Goal: Task Accomplishment & Management: Use online tool/utility

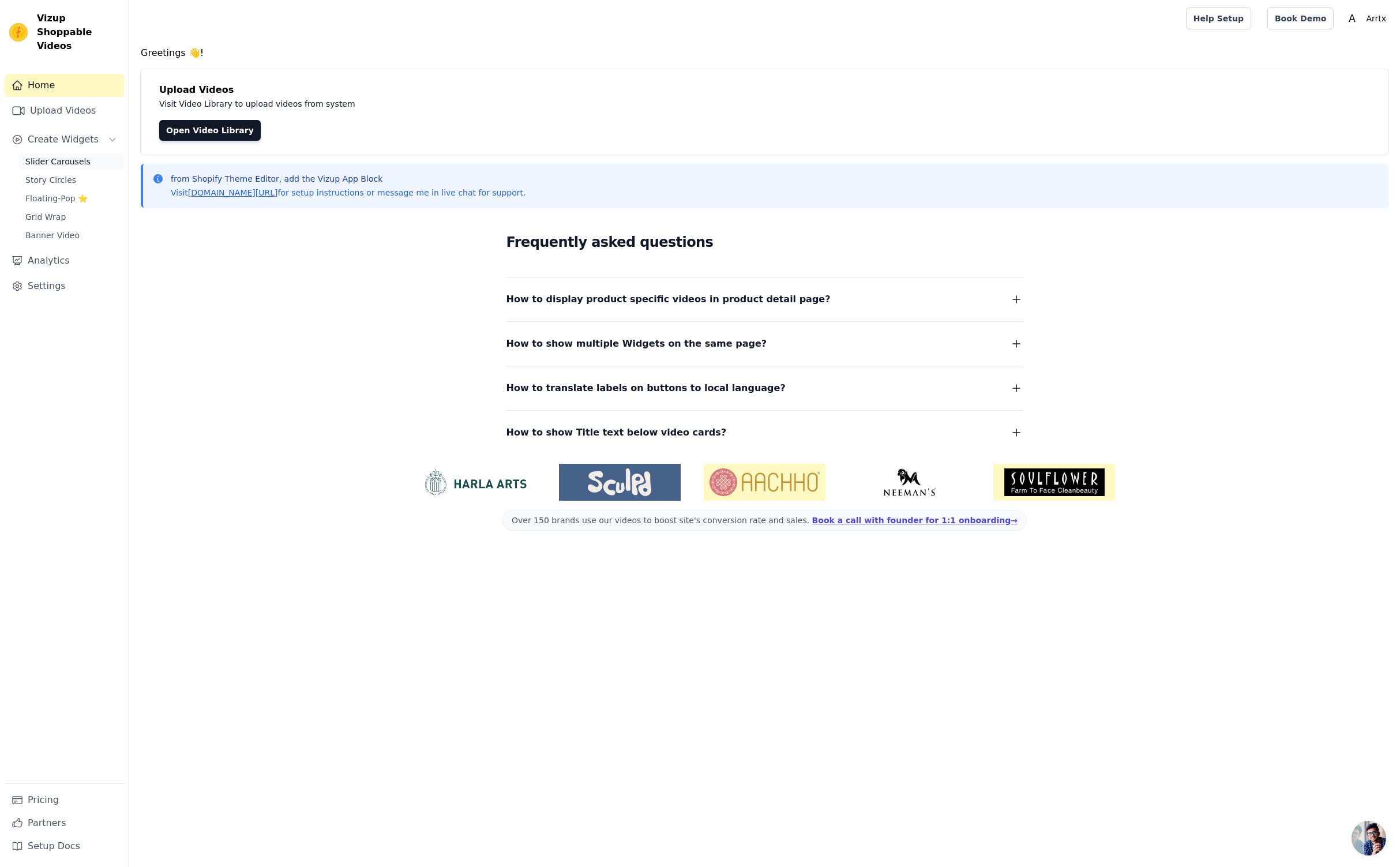
click at [77, 156] on span "Slider Carousels" at bounding box center [58, 161] width 66 height 12
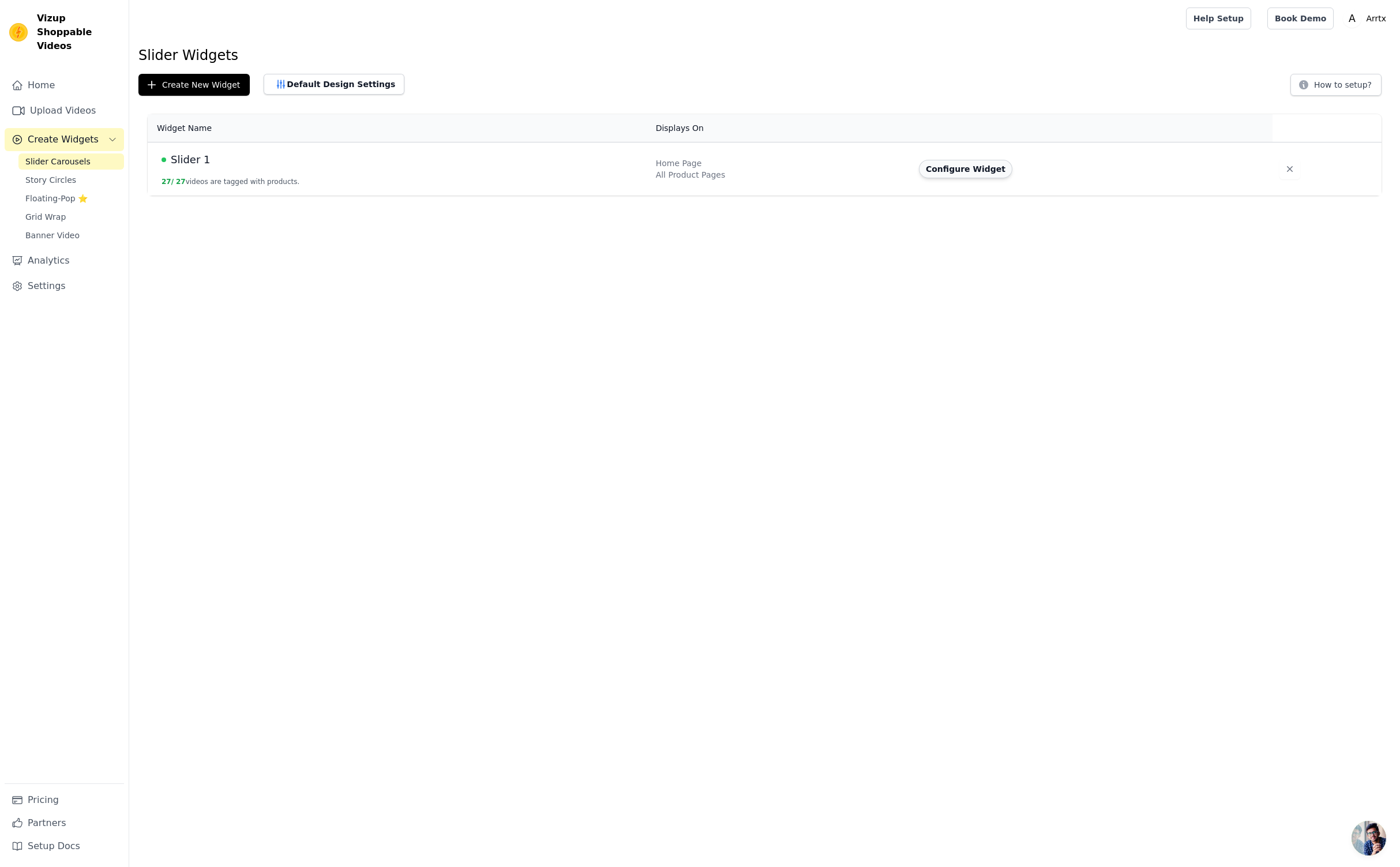
click at [970, 166] on button "Configure Widget" at bounding box center [966, 169] width 94 height 19
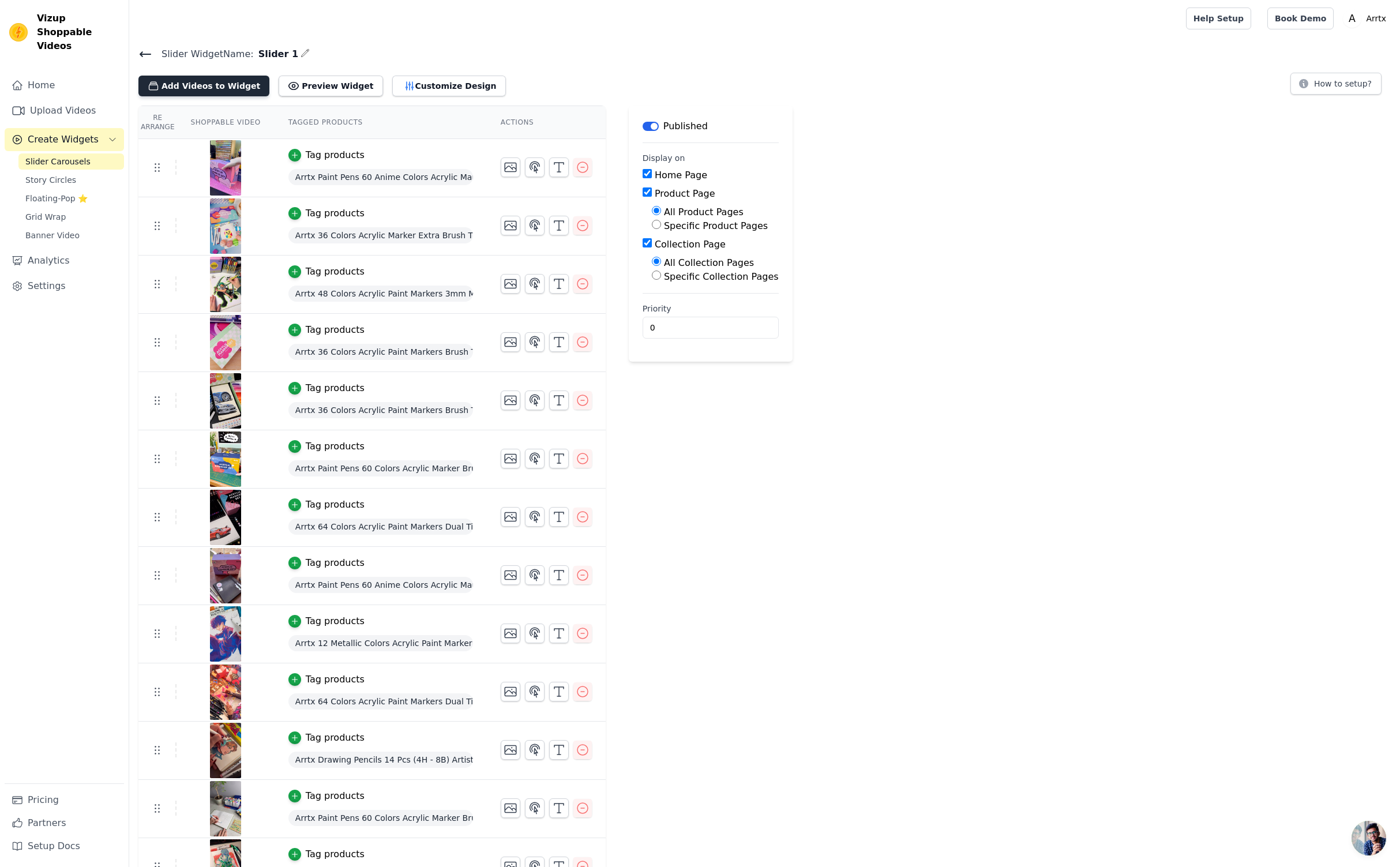
click at [179, 86] on button "Add Videos to Widget" at bounding box center [204, 86] width 131 height 21
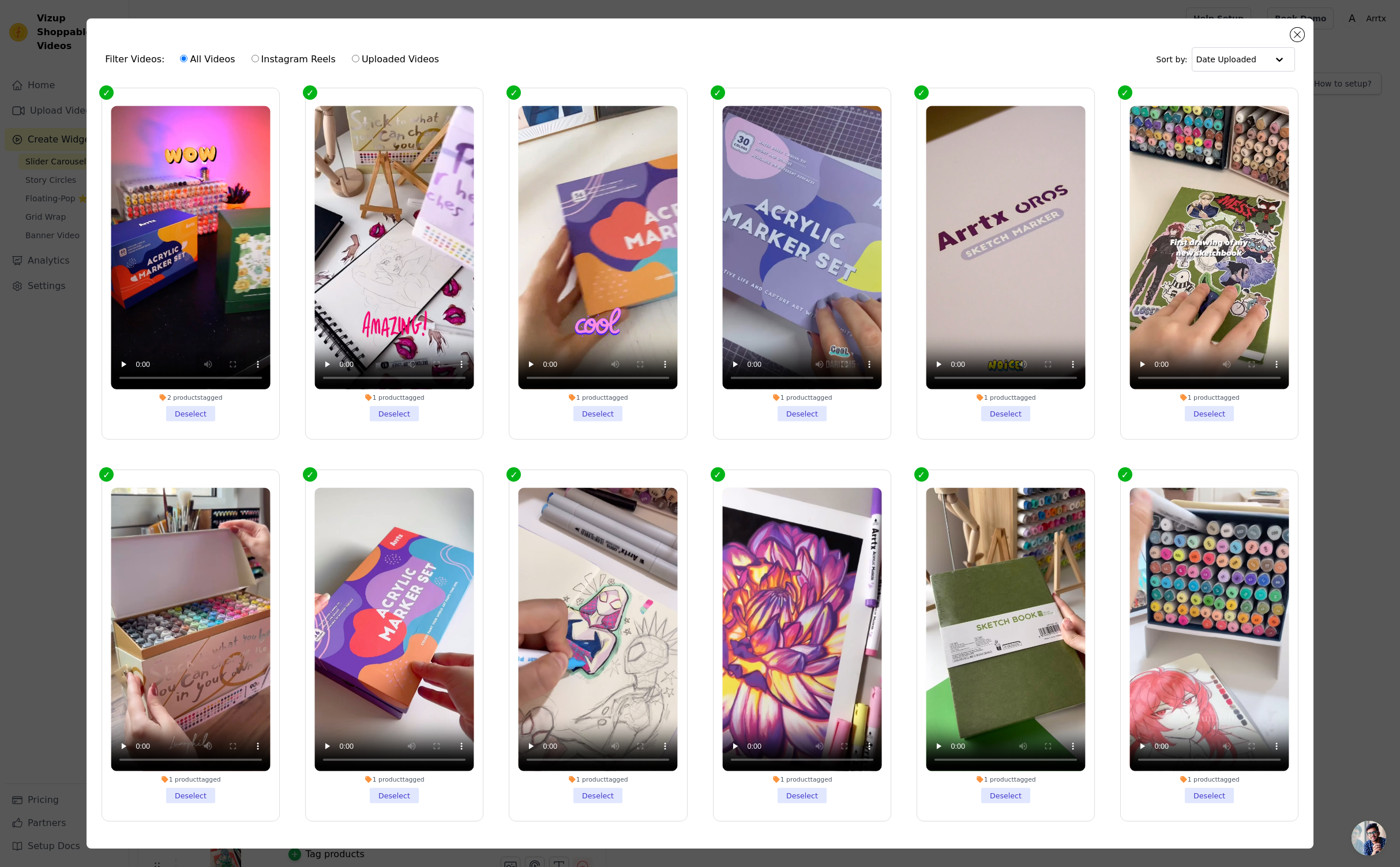
click at [378, 58] on label "Uploaded Videos" at bounding box center [395, 59] width 89 height 15
click at [359, 58] on input "Uploaded Videos" at bounding box center [356, 58] width 7 height 7
radio input "true"
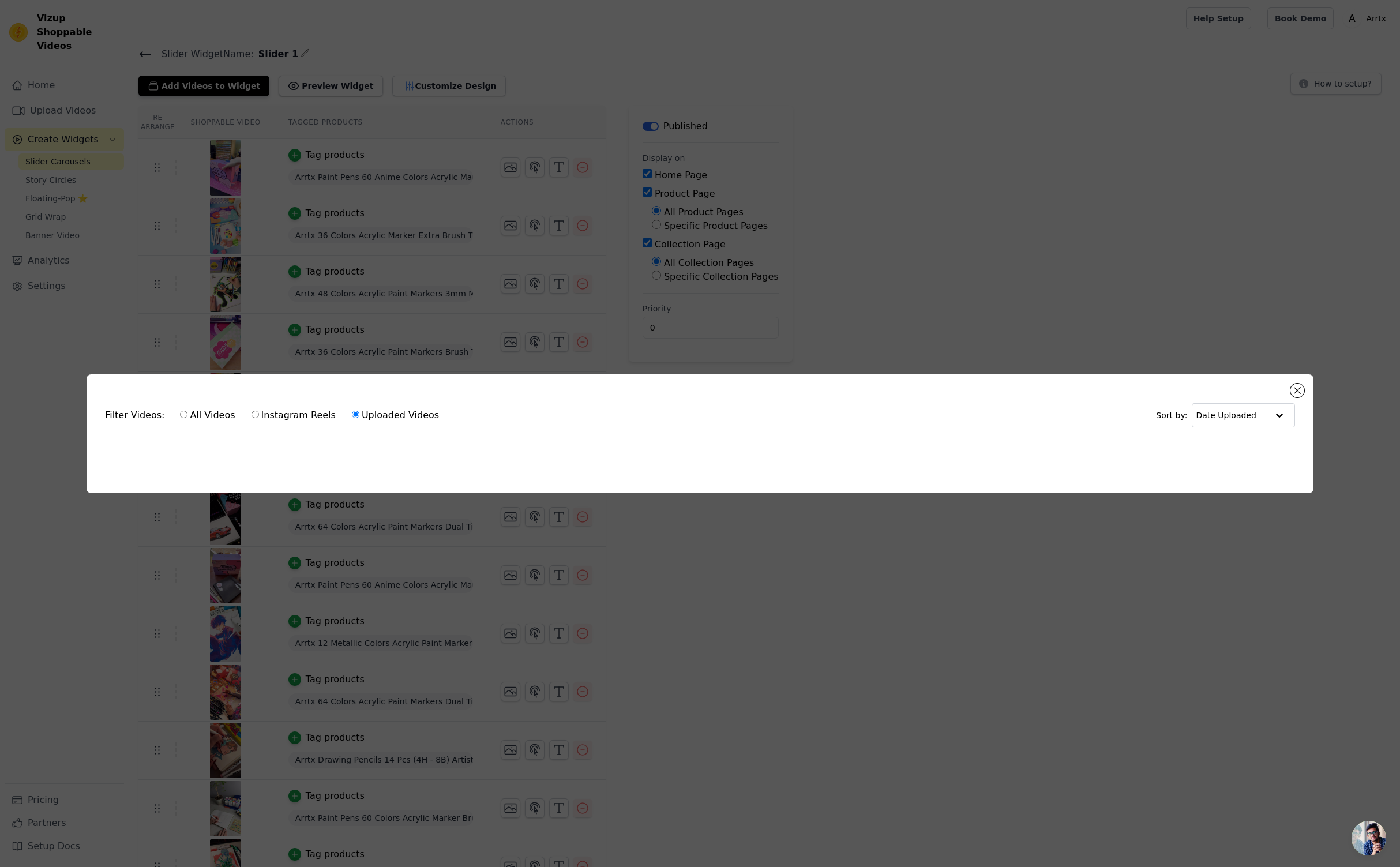
click at [303, 417] on label "Instagram Reels" at bounding box center [294, 415] width 86 height 15
click at [259, 417] on input "Instagram Reels" at bounding box center [255, 415] width 7 height 7
radio input "true"
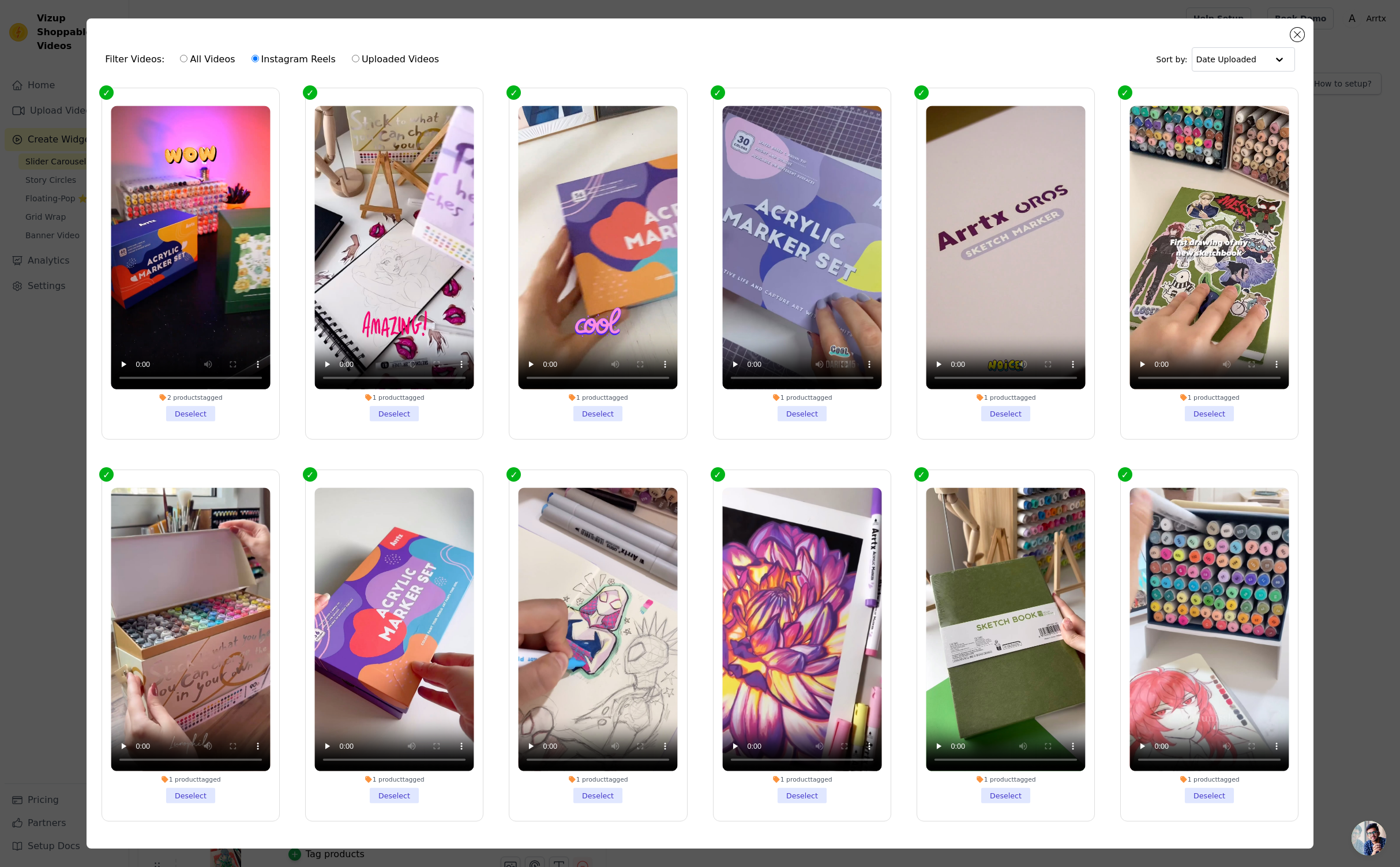
click at [193, 416] on li "2 products tagged Deselect" at bounding box center [191, 264] width 159 height 315
click at [0, 0] on input "2 products tagged Deselect" at bounding box center [0, 0] width 0 height 0
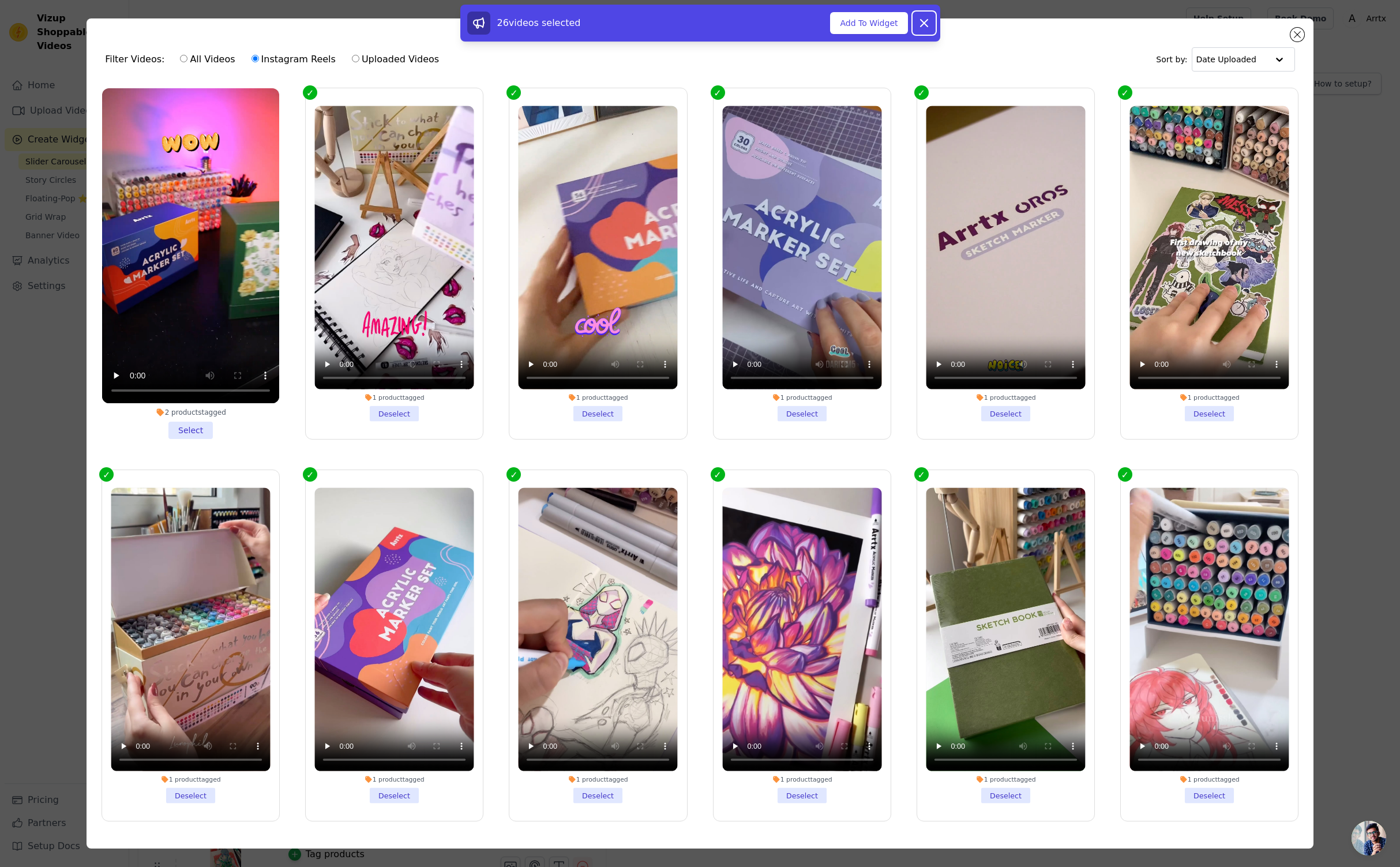
click at [922, 27] on icon at bounding box center [923, 22] width 14 height 14
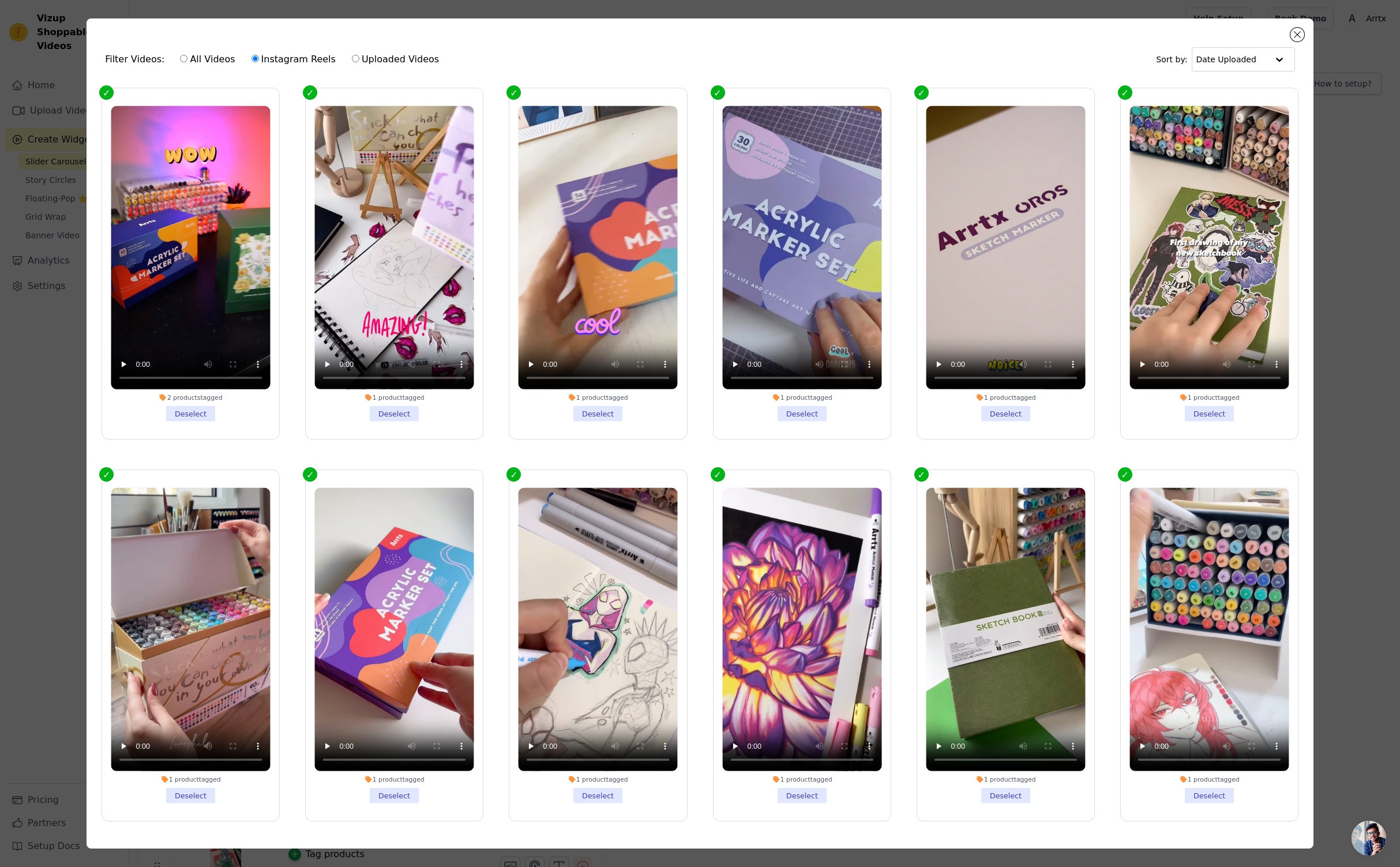
click at [218, 58] on label "All Videos" at bounding box center [207, 59] width 56 height 15
click at [187, 58] on input "All Videos" at bounding box center [184, 58] width 7 height 7
radio input "true"
click at [1297, 36] on button "Close modal" at bounding box center [1297, 34] width 14 height 14
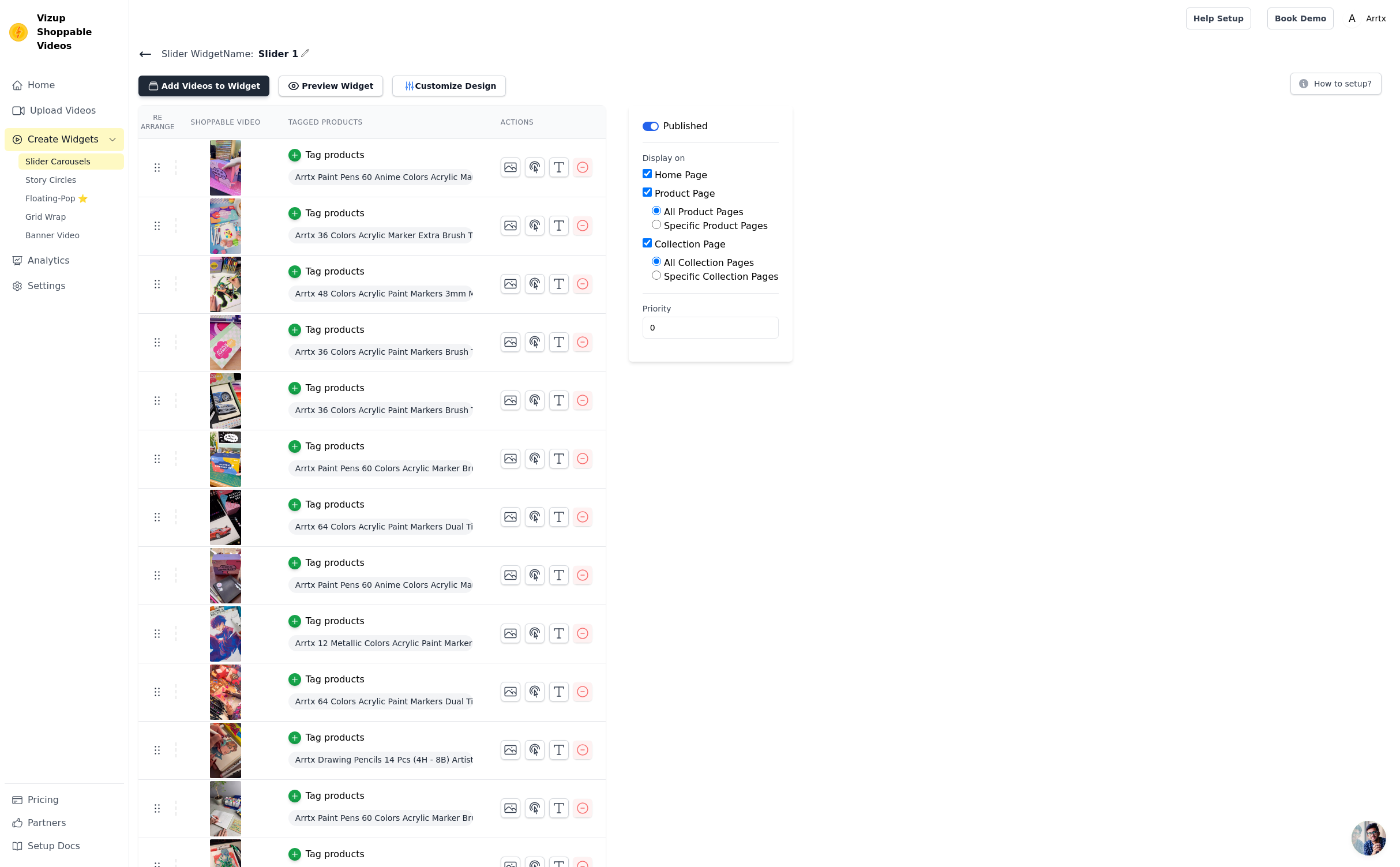
click at [206, 84] on button "Add Videos to Widget" at bounding box center [204, 86] width 131 height 21
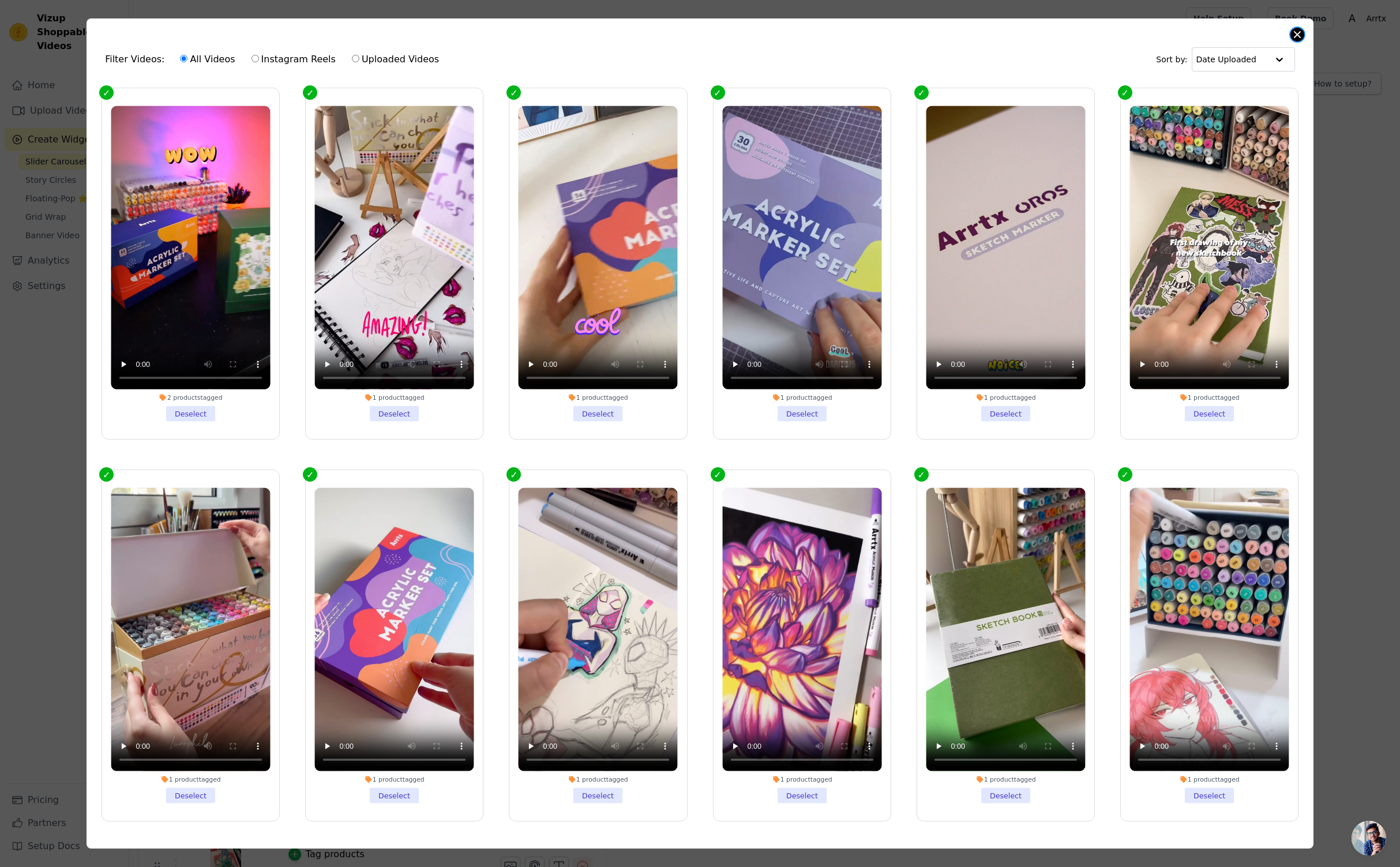
click at [1296, 33] on button "Close modal" at bounding box center [1297, 34] width 14 height 14
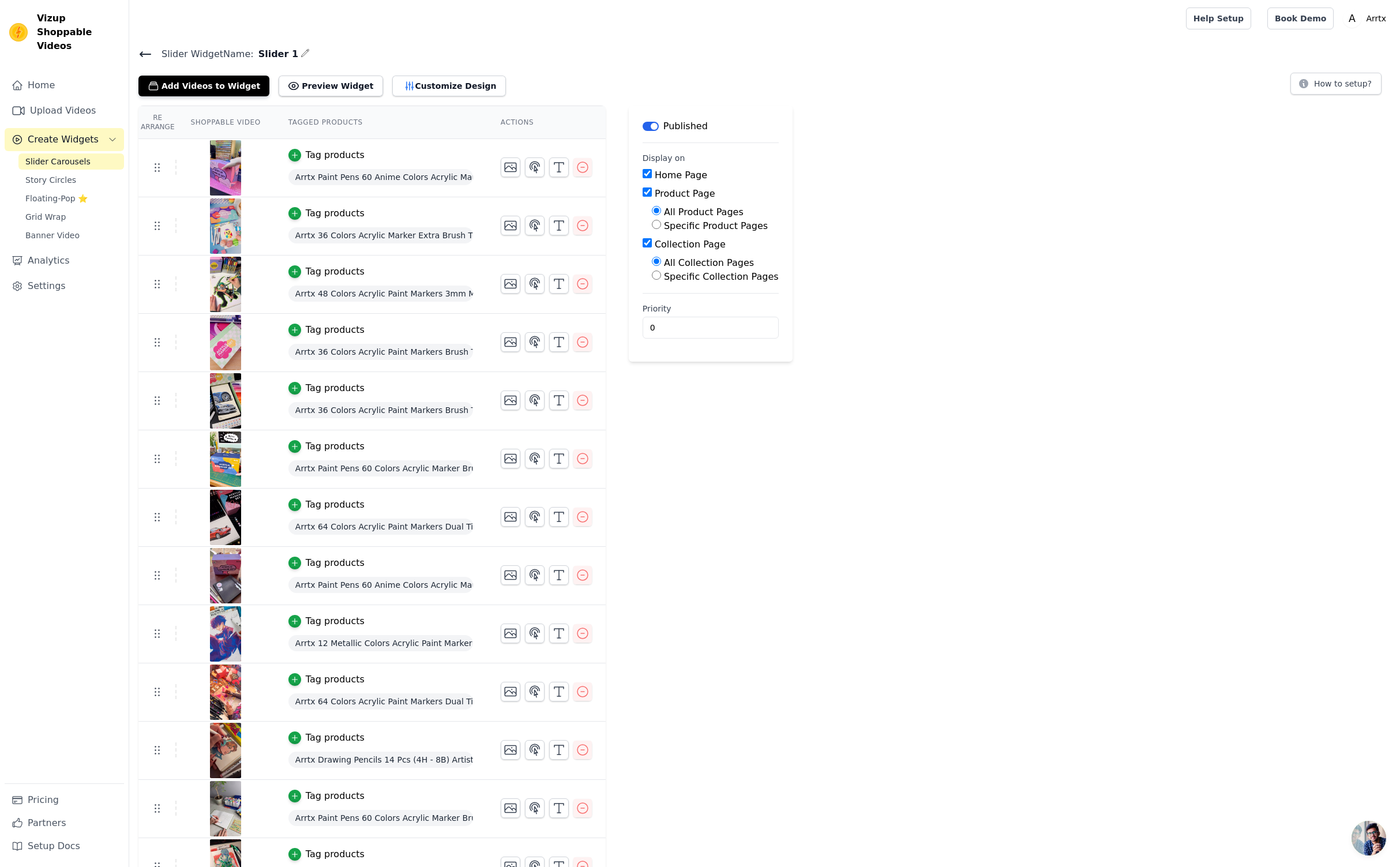
click at [143, 52] on icon at bounding box center [145, 54] width 10 height 4
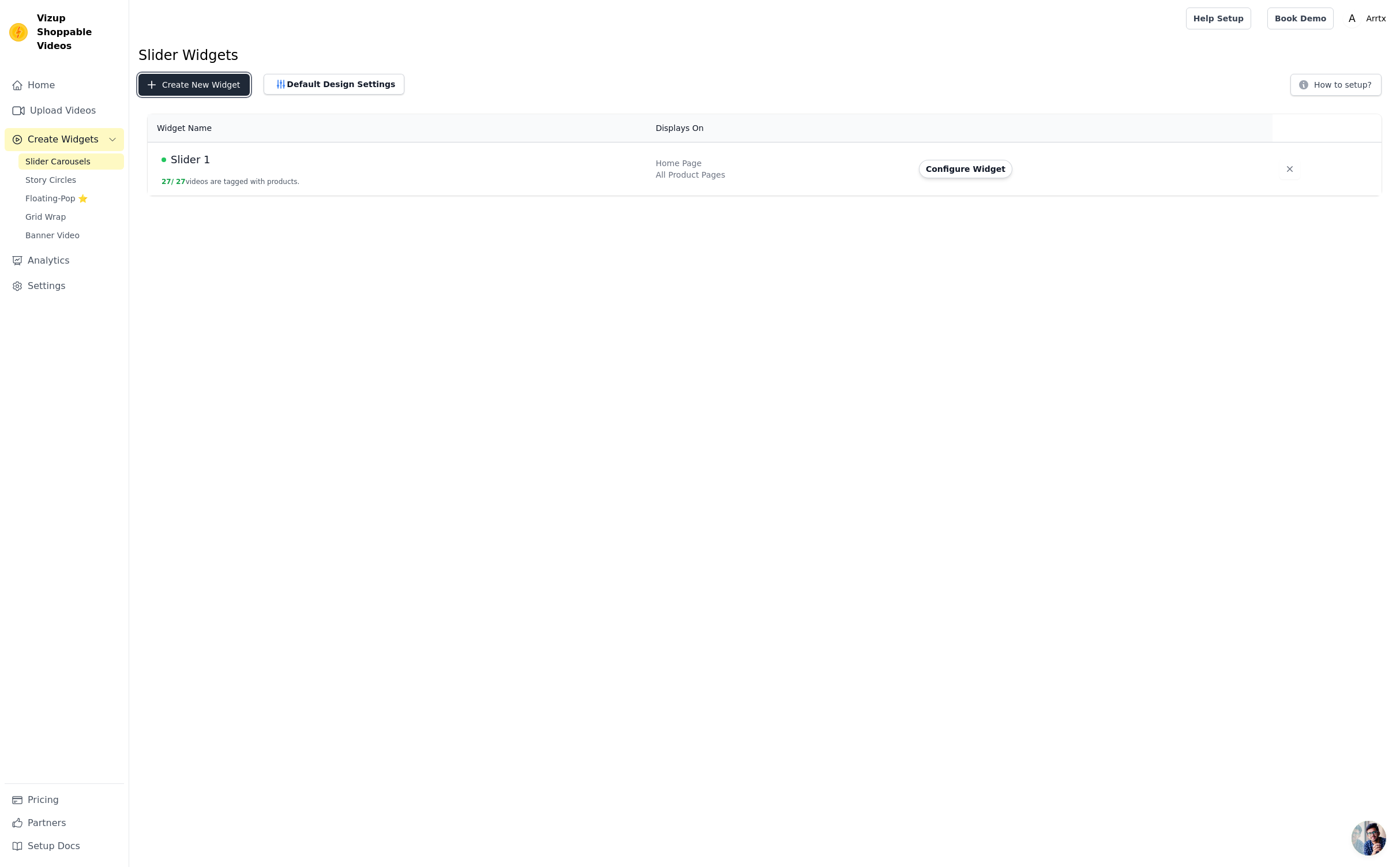
click at [225, 86] on button "Create New Widget" at bounding box center [194, 85] width 112 height 22
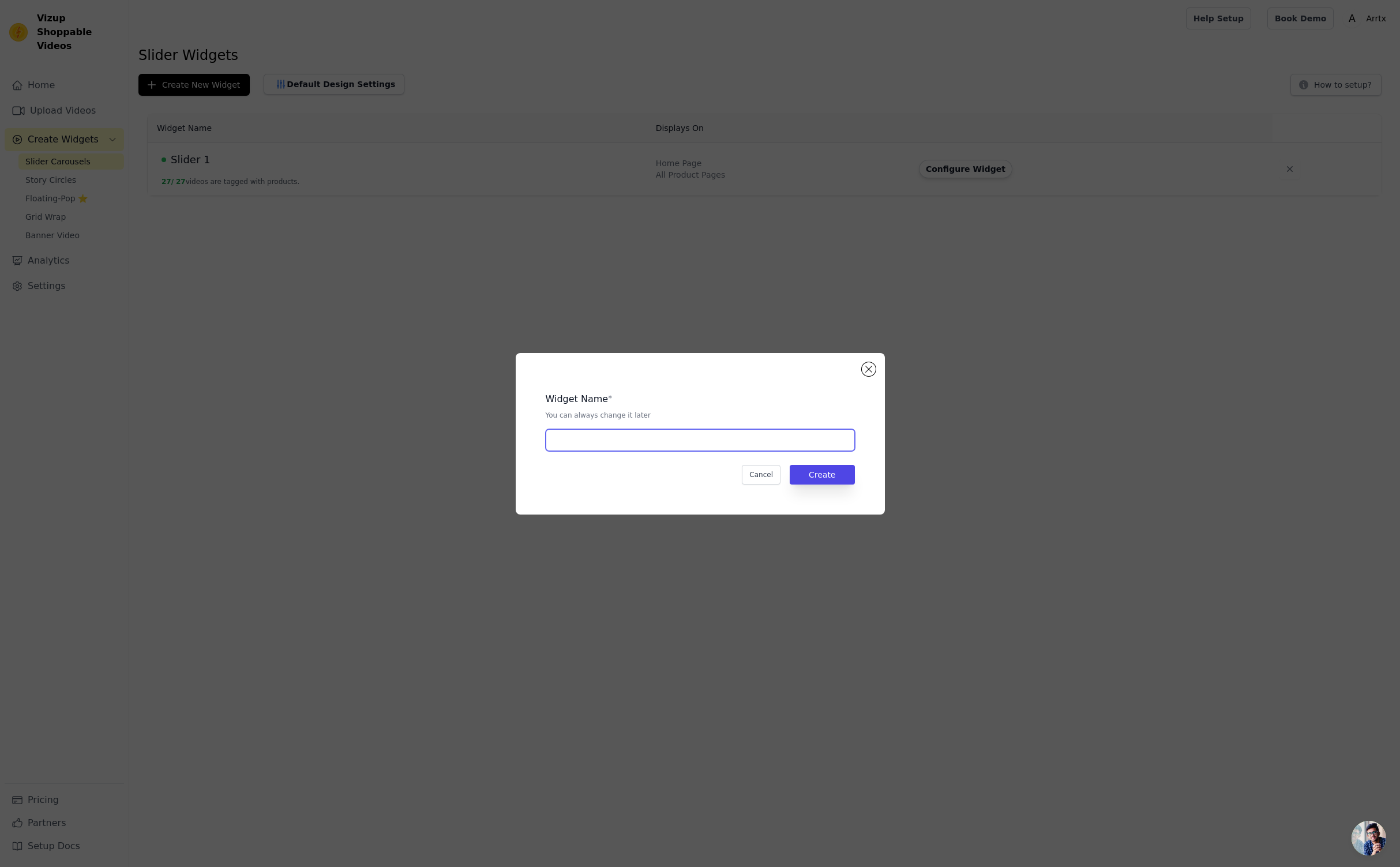
click at [618, 436] on input "text" at bounding box center [700, 440] width 310 height 22
click at [629, 429] on input "text" at bounding box center [700, 440] width 310 height 22
type input "Slider 2"
click at [805, 469] on button "Create" at bounding box center [822, 475] width 66 height 19
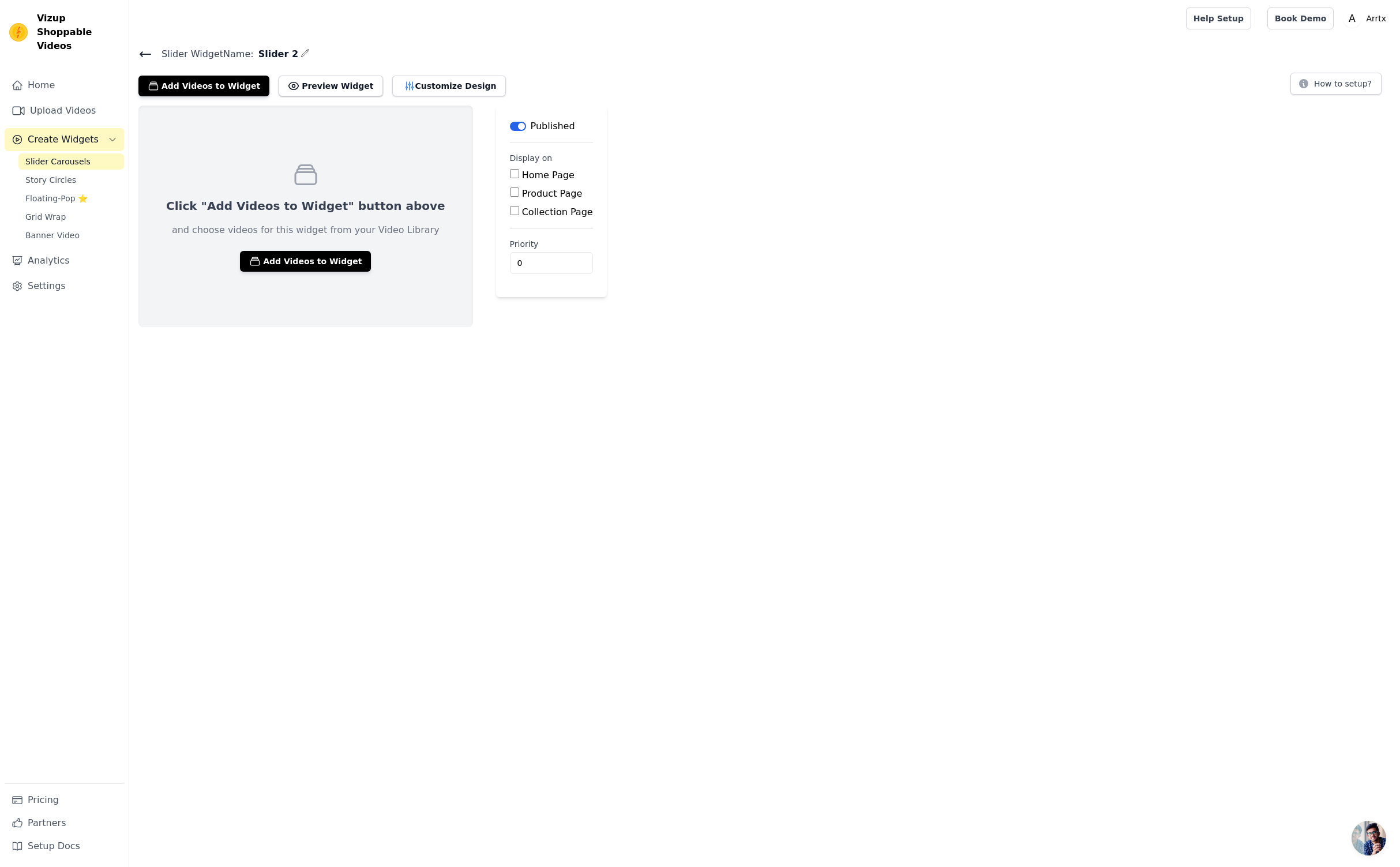
click at [523, 172] on label "Home Page" at bounding box center [548, 175] width 53 height 11
click at [519, 172] on input "Home Page" at bounding box center [514, 174] width 9 height 9
checkbox input "true"
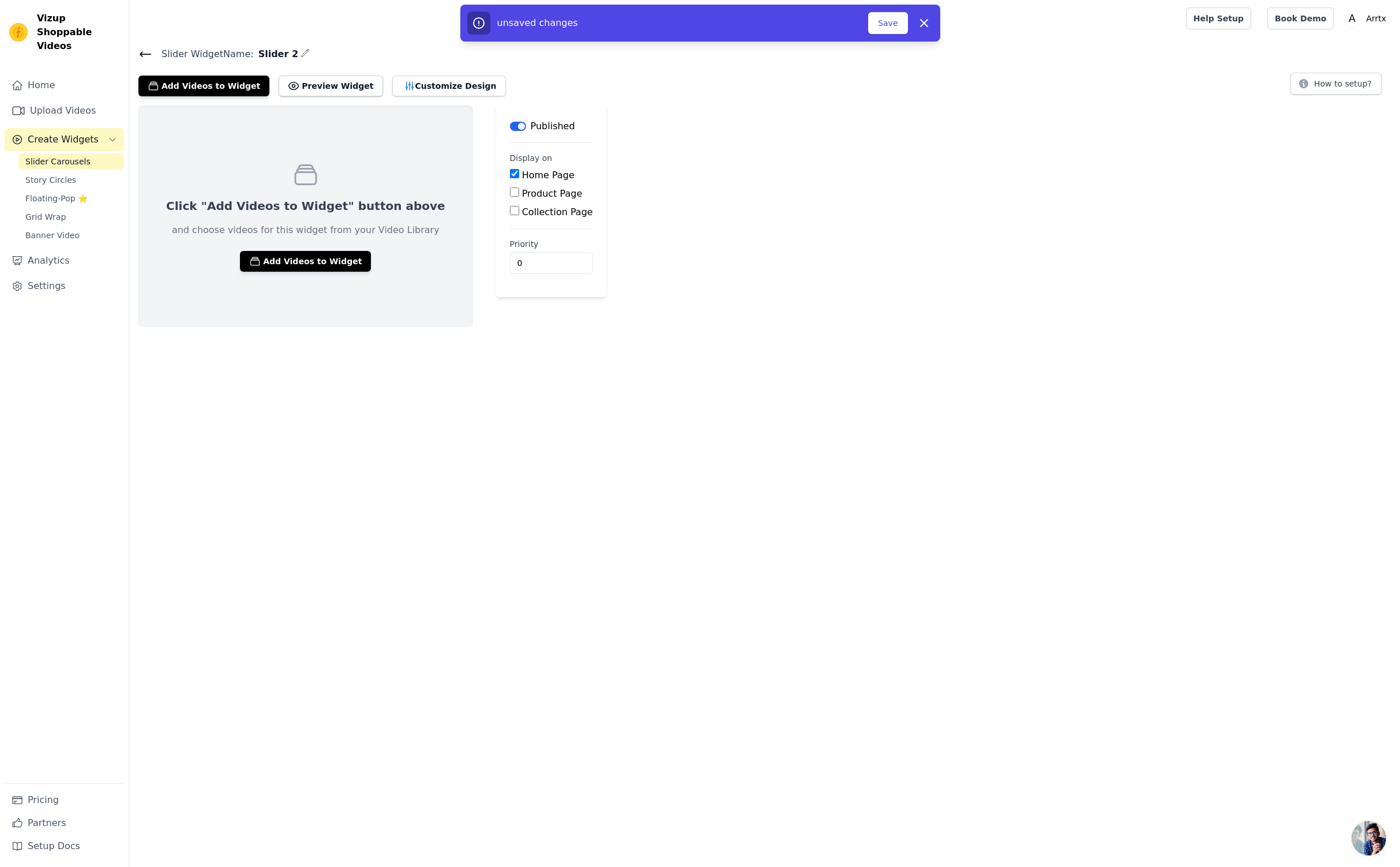
click at [522, 189] on label "Product Page" at bounding box center [552, 193] width 60 height 11
click at [519, 189] on input "Product Page" at bounding box center [514, 192] width 9 height 9
checkbox input "true"
click at [522, 244] on label "Collection Page" at bounding box center [557, 244] width 71 height 11
click at [513, 244] on input "Collection Page" at bounding box center [514, 243] width 9 height 9
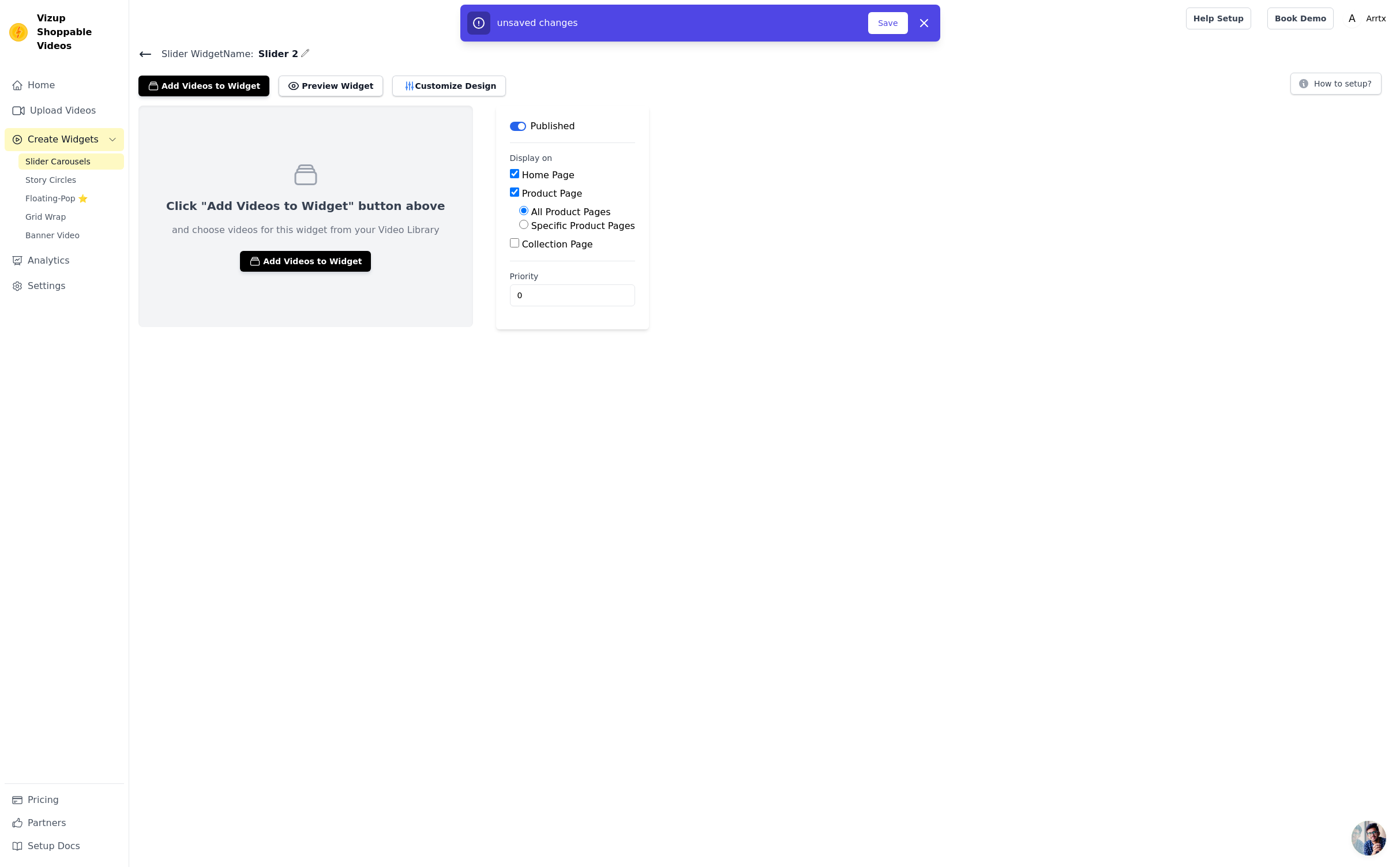
checkbox input "true"
click at [327, 257] on button "Add Videos to Widget" at bounding box center [305, 261] width 131 height 21
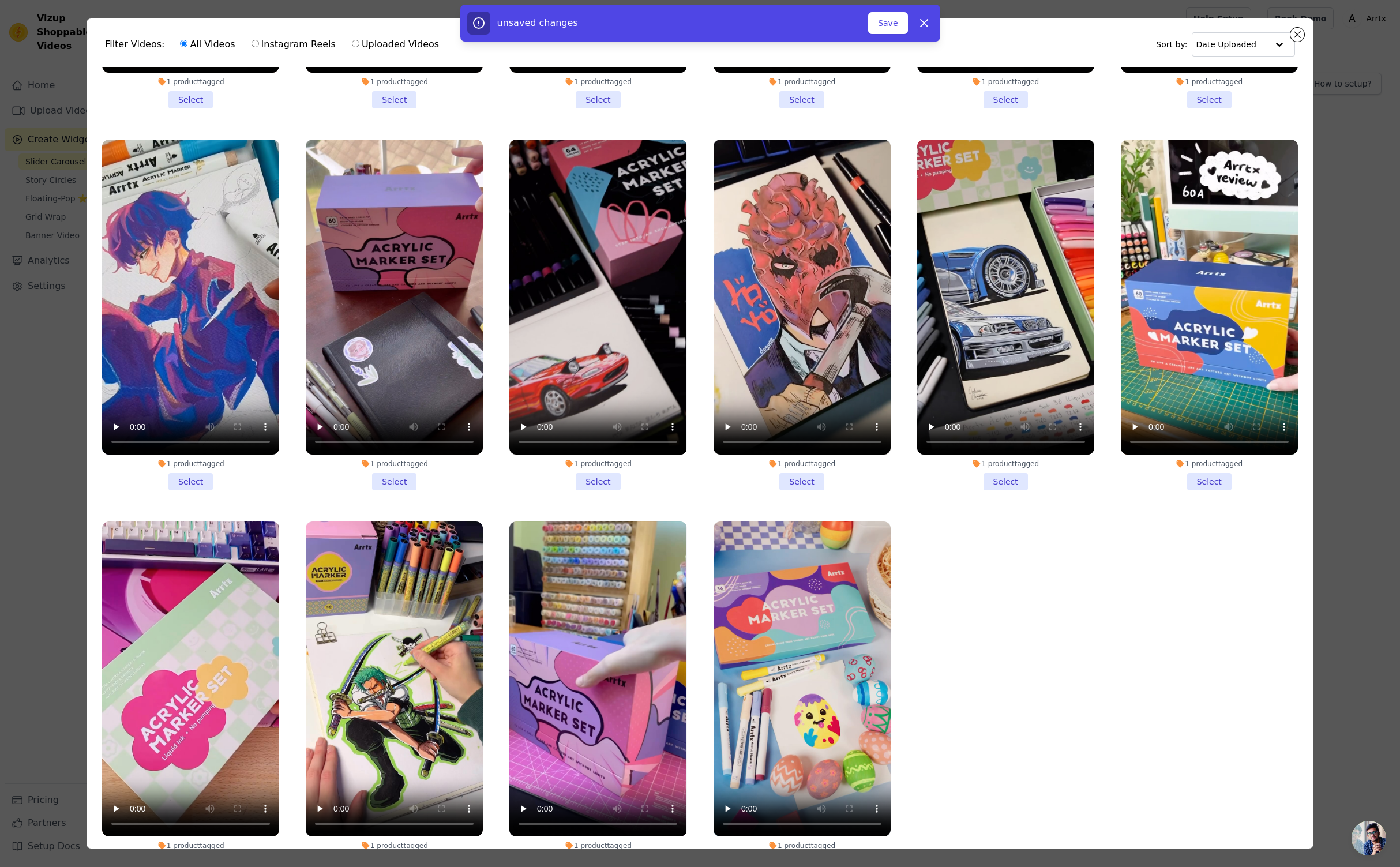
scroll to position [100, 0]
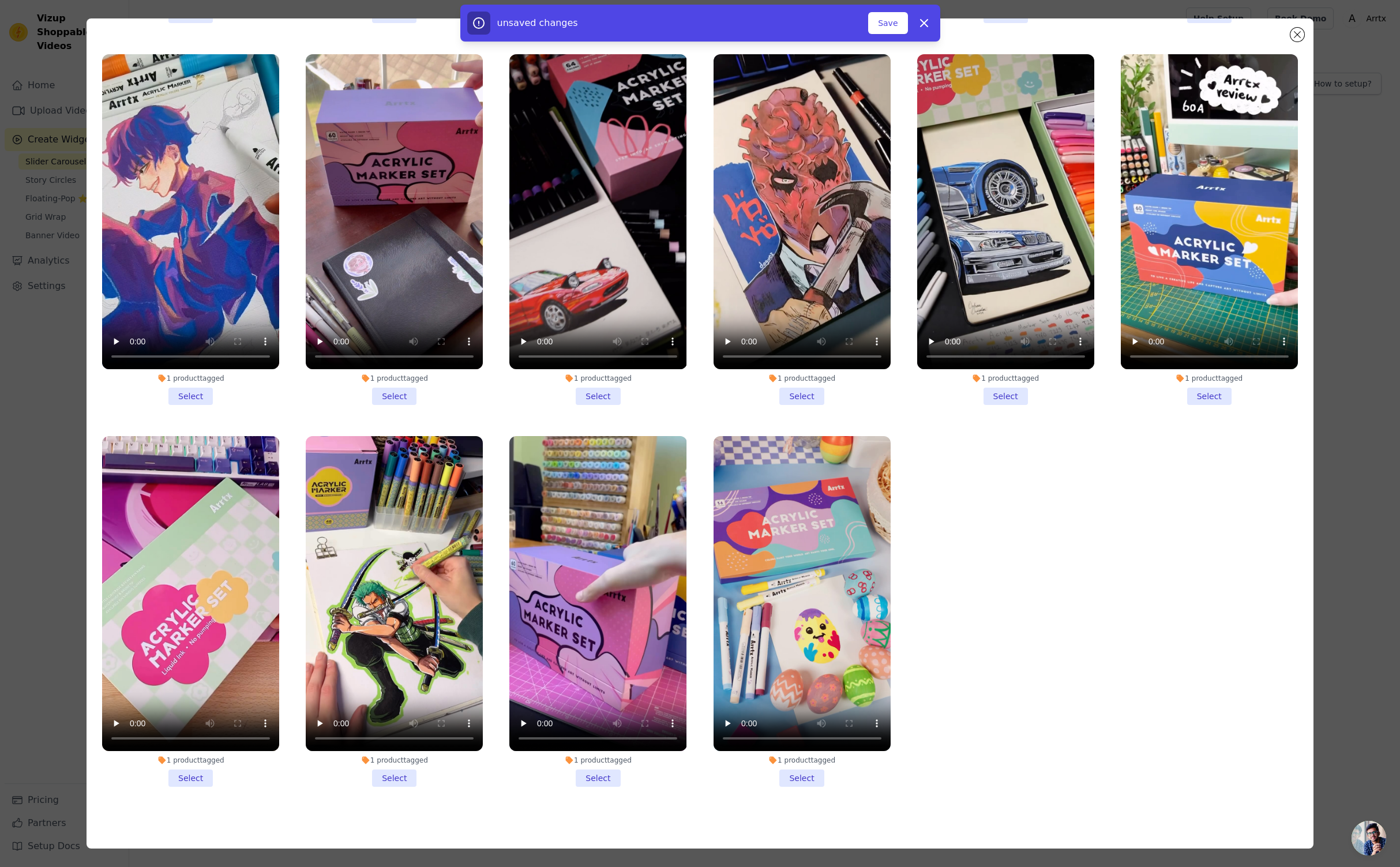
click at [1293, 33] on div "unsaved changes Save Dismiss" at bounding box center [700, 22] width 1400 height 37
click at [925, 22] on icon "button" at bounding box center [923, 22] width 14 height 14
checkbox input "false"
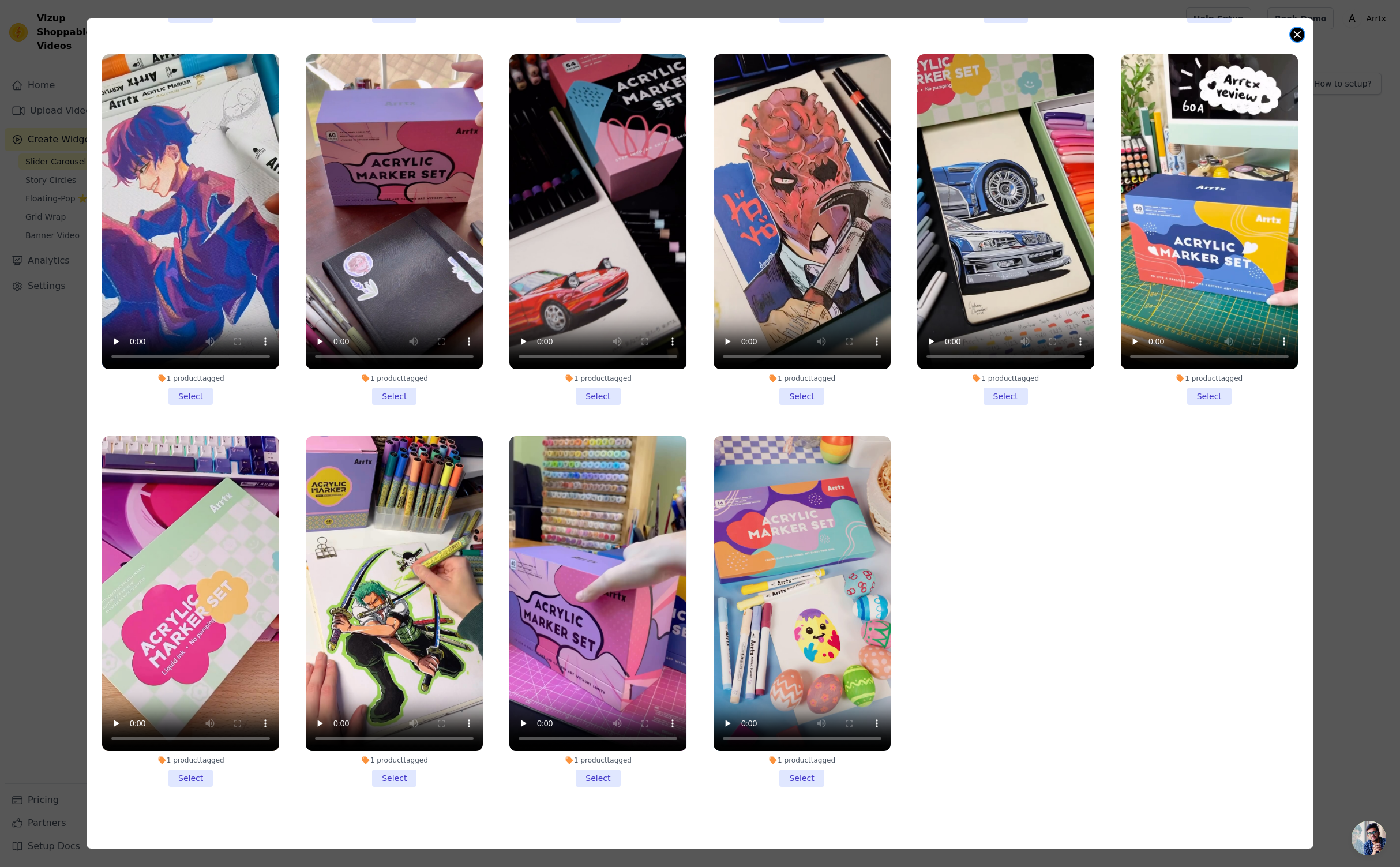
click at [1298, 32] on button "Close modal" at bounding box center [1297, 34] width 14 height 14
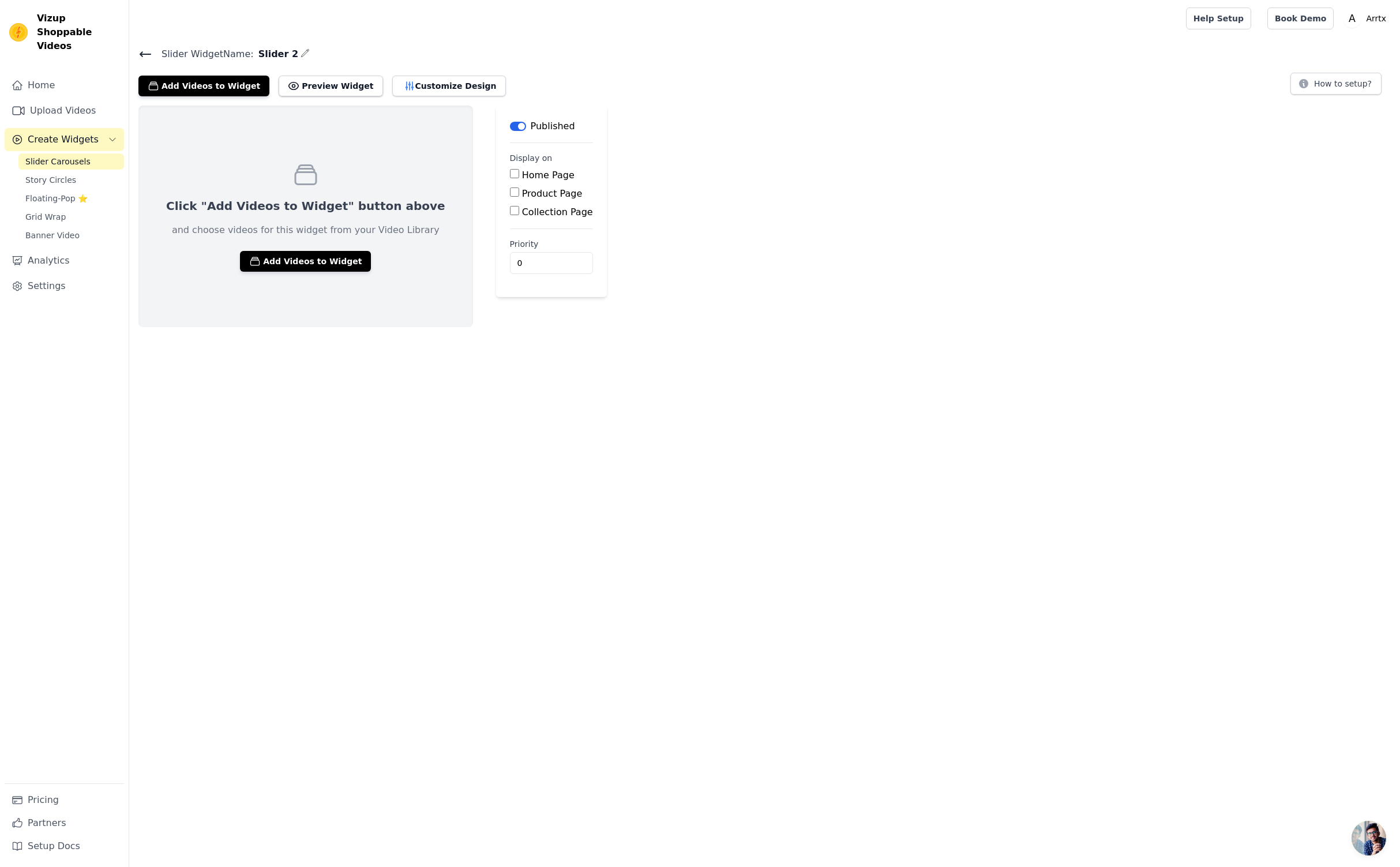
click at [148, 49] on icon at bounding box center [145, 54] width 14 height 14
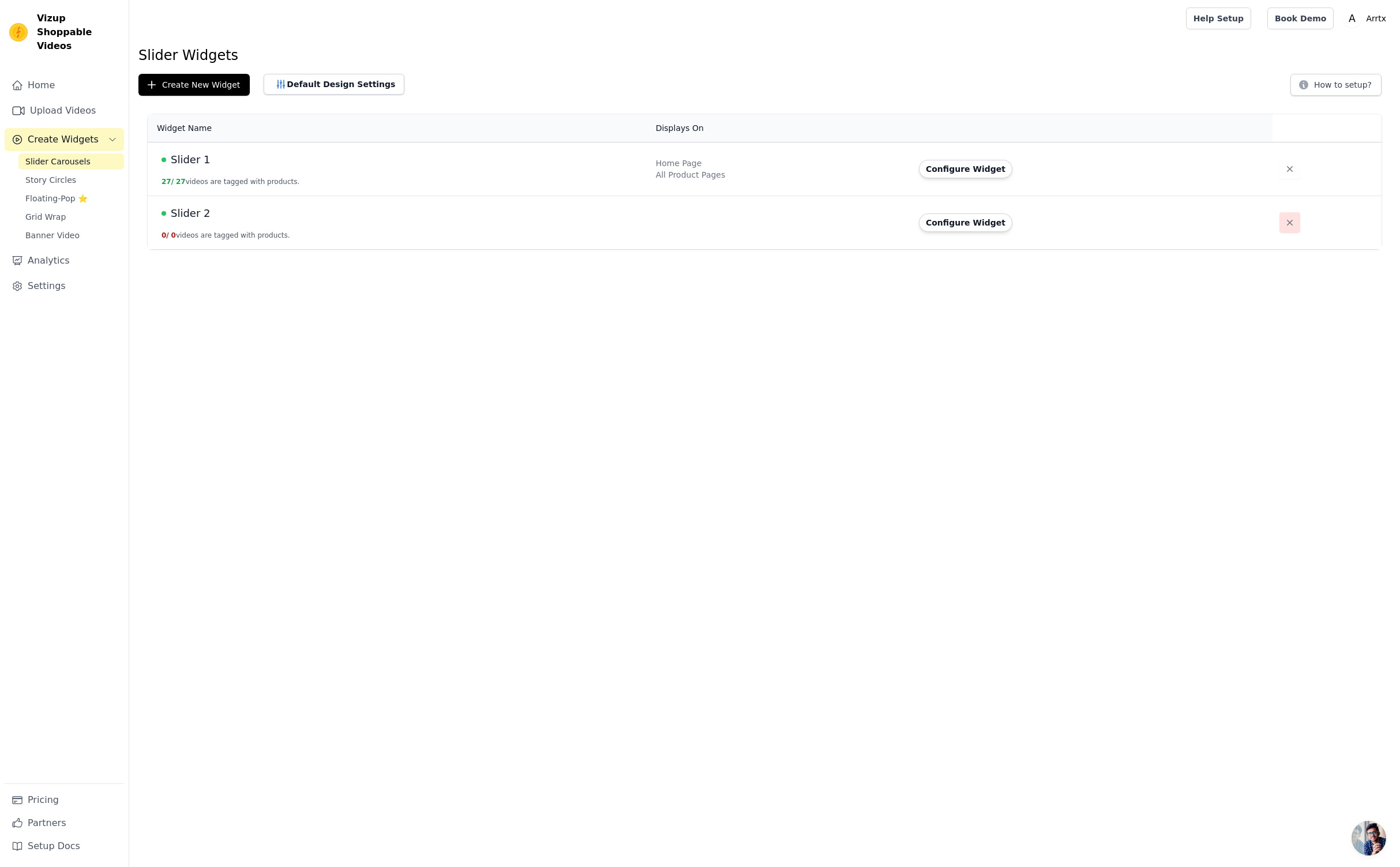
click at [1285, 220] on icon "button" at bounding box center [1290, 223] width 12 height 12
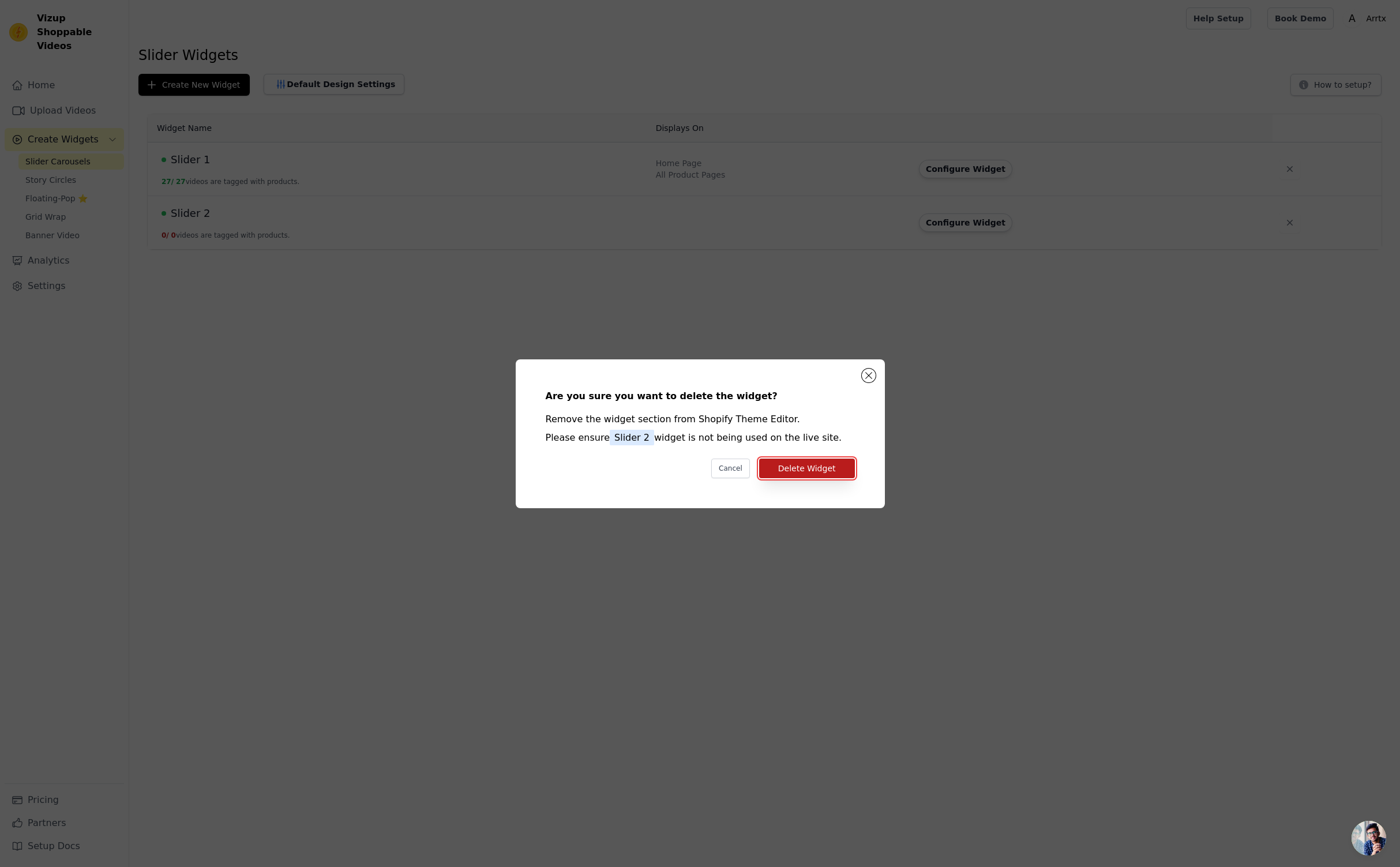
click at [839, 471] on button "Delete Widget" at bounding box center [807, 468] width 96 height 19
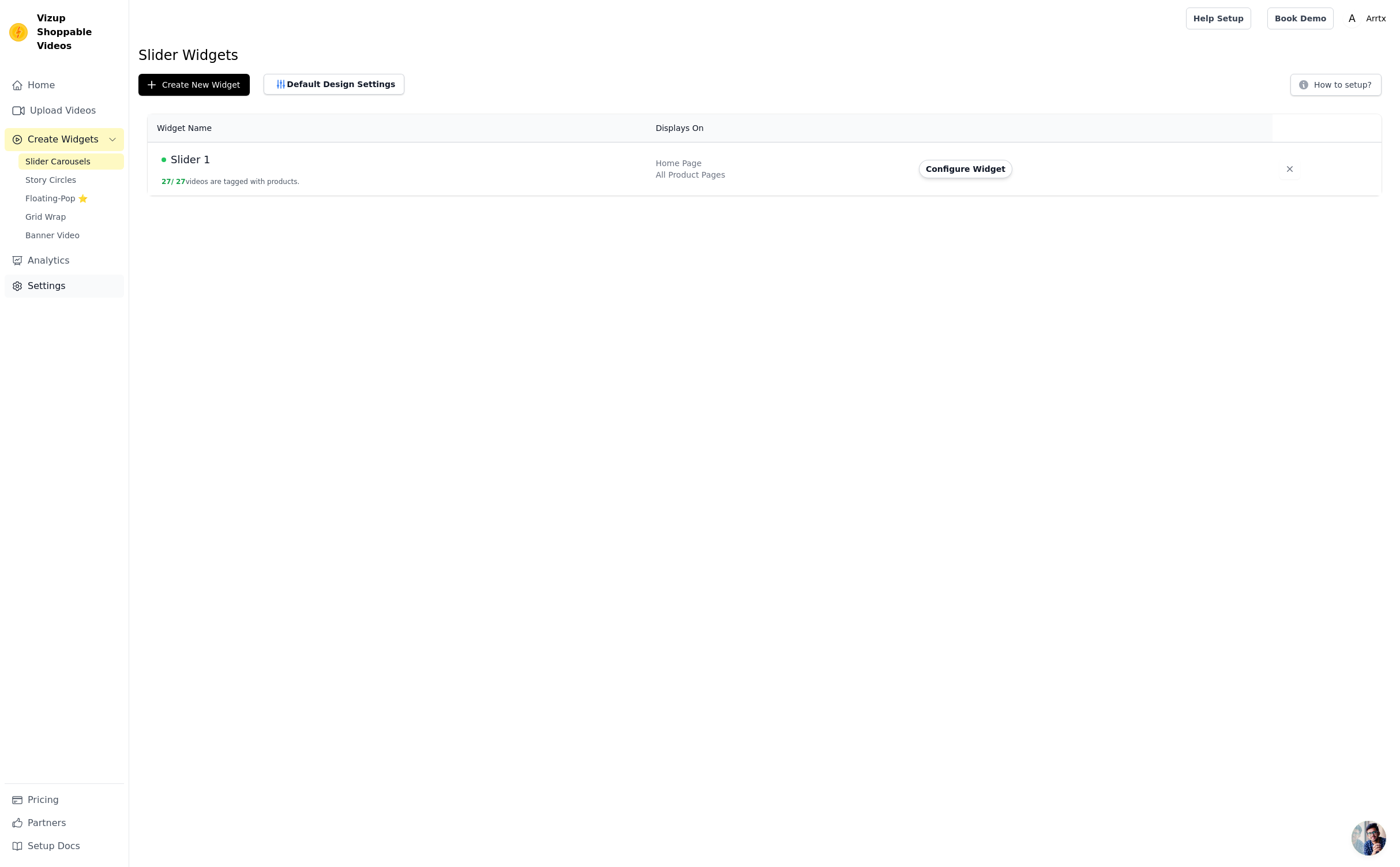
click at [49, 274] on link "Settings" at bounding box center [64, 286] width 119 height 23
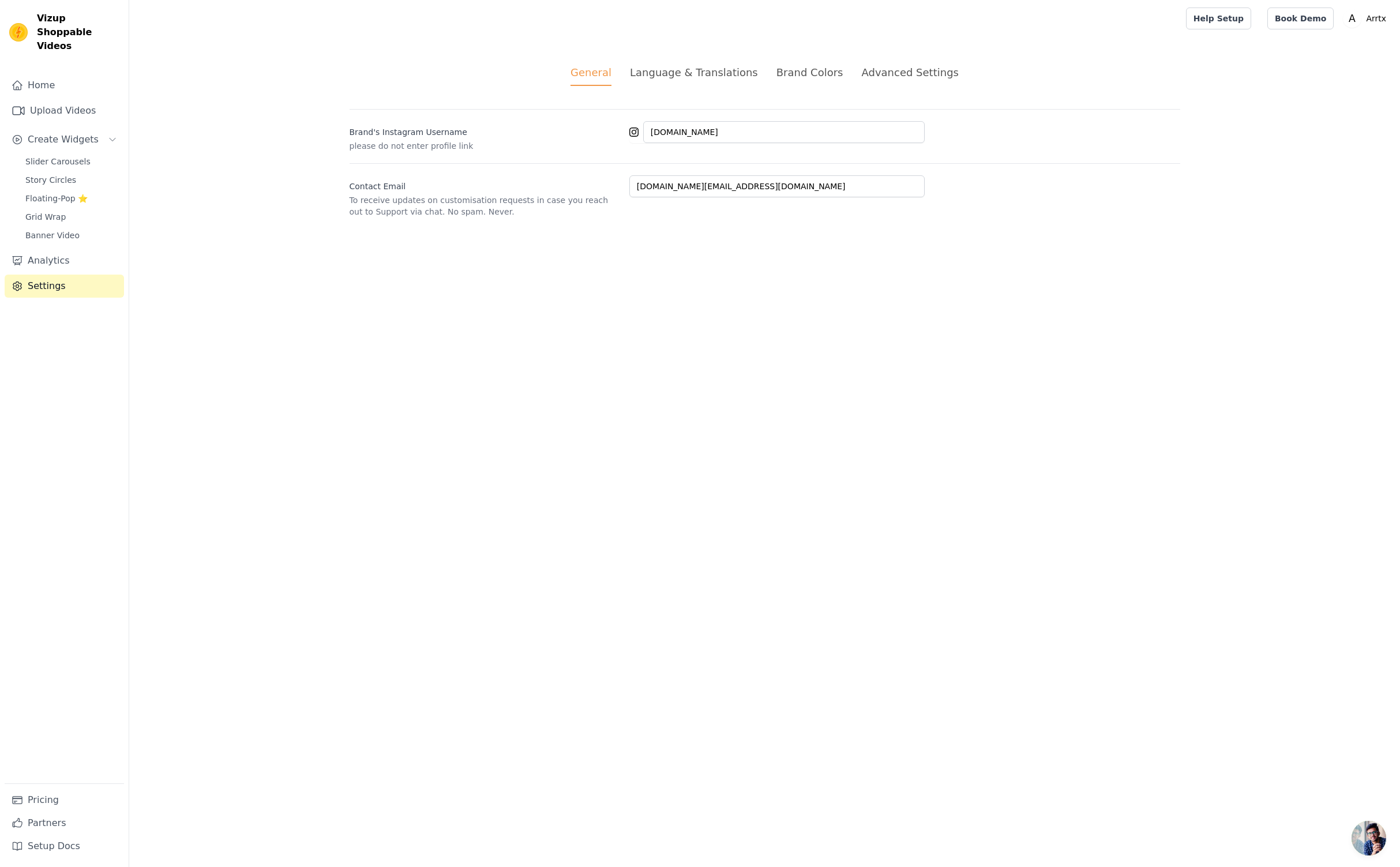
click at [808, 68] on div "Brand Colors" at bounding box center [810, 73] width 67 height 16
click at [880, 66] on div "Advanced Settings" at bounding box center [909, 73] width 97 height 16
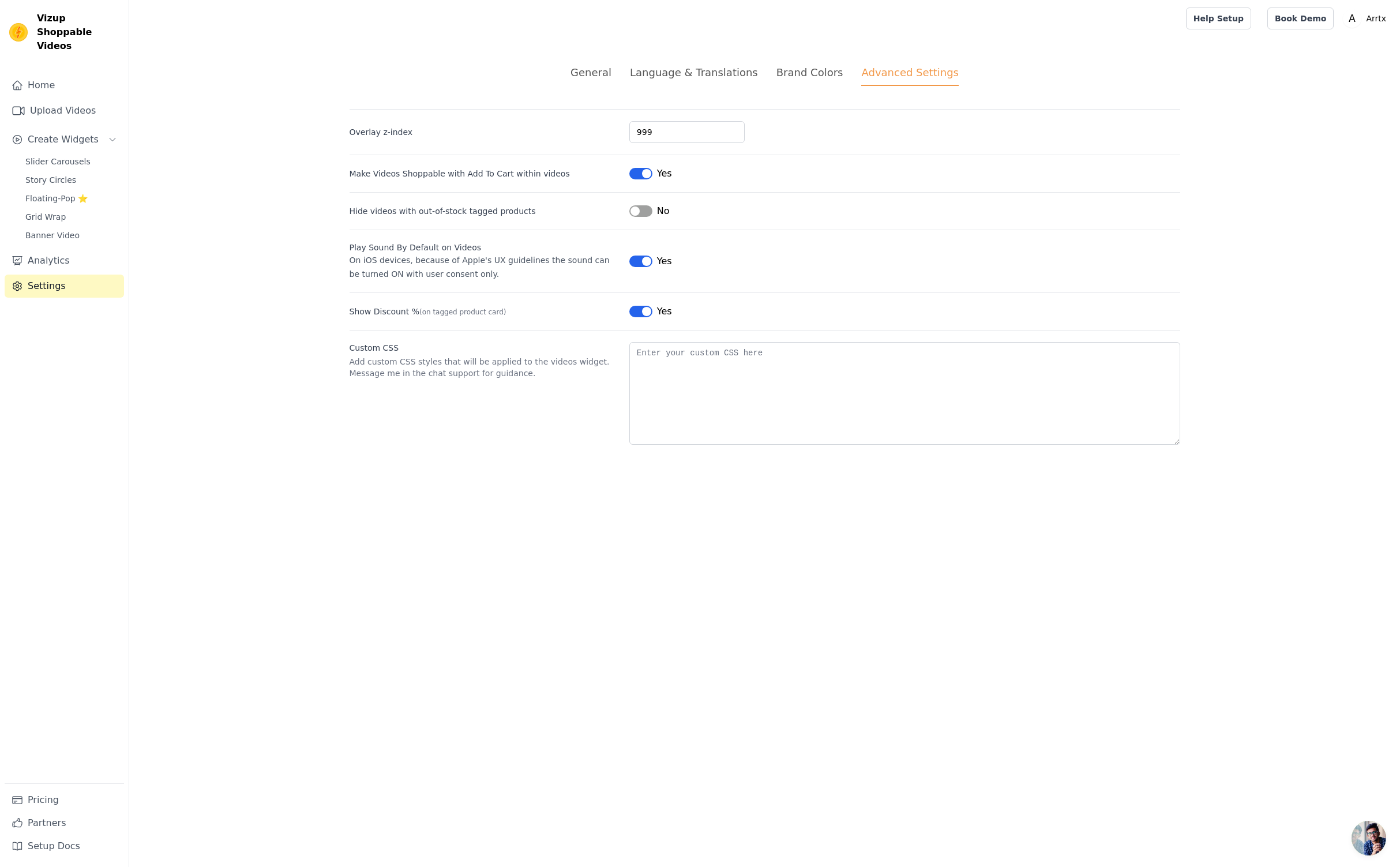
click at [730, 71] on div "Language & Translations" at bounding box center [694, 73] width 128 height 16
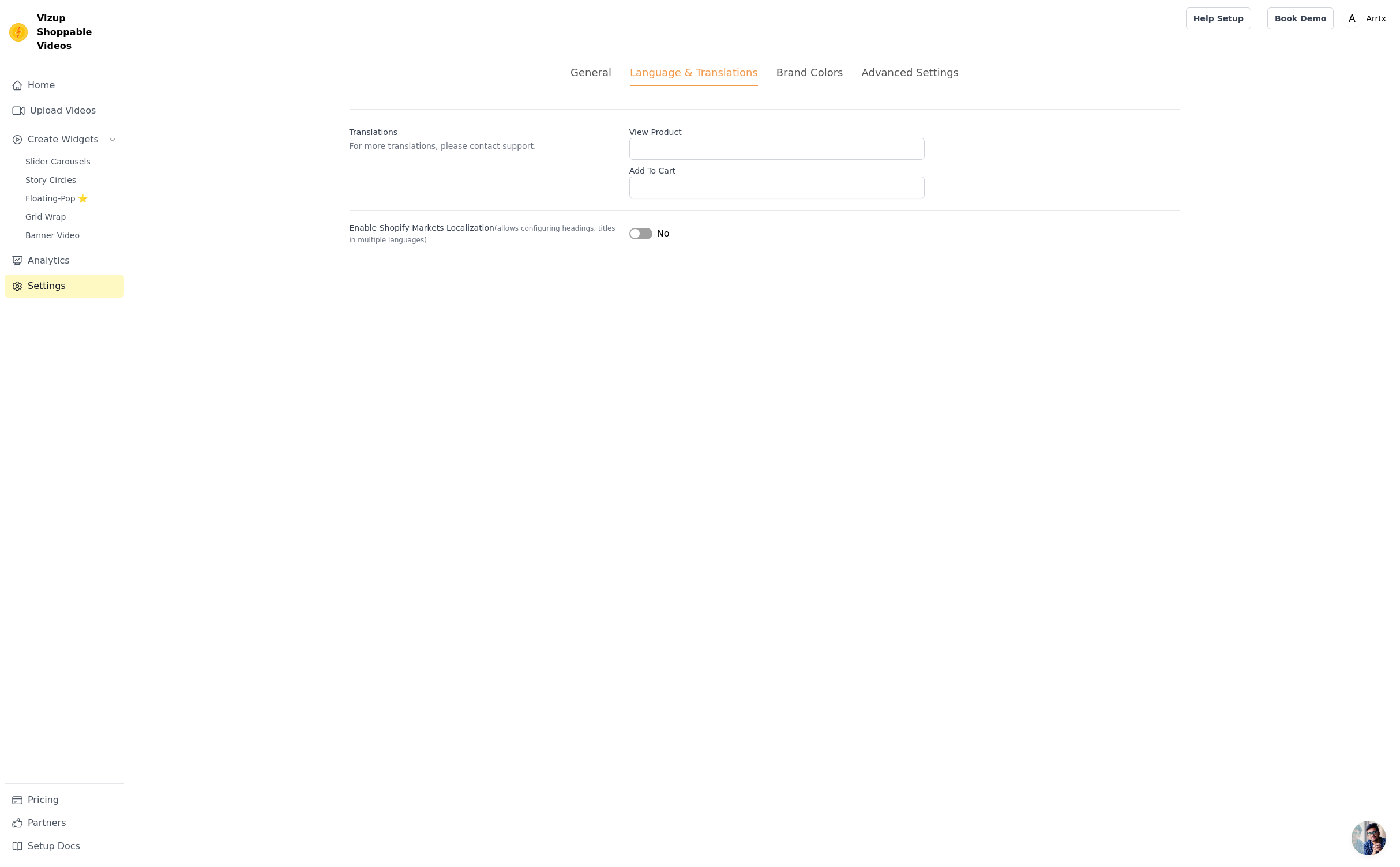
click at [599, 75] on div "General" at bounding box center [591, 73] width 41 height 16
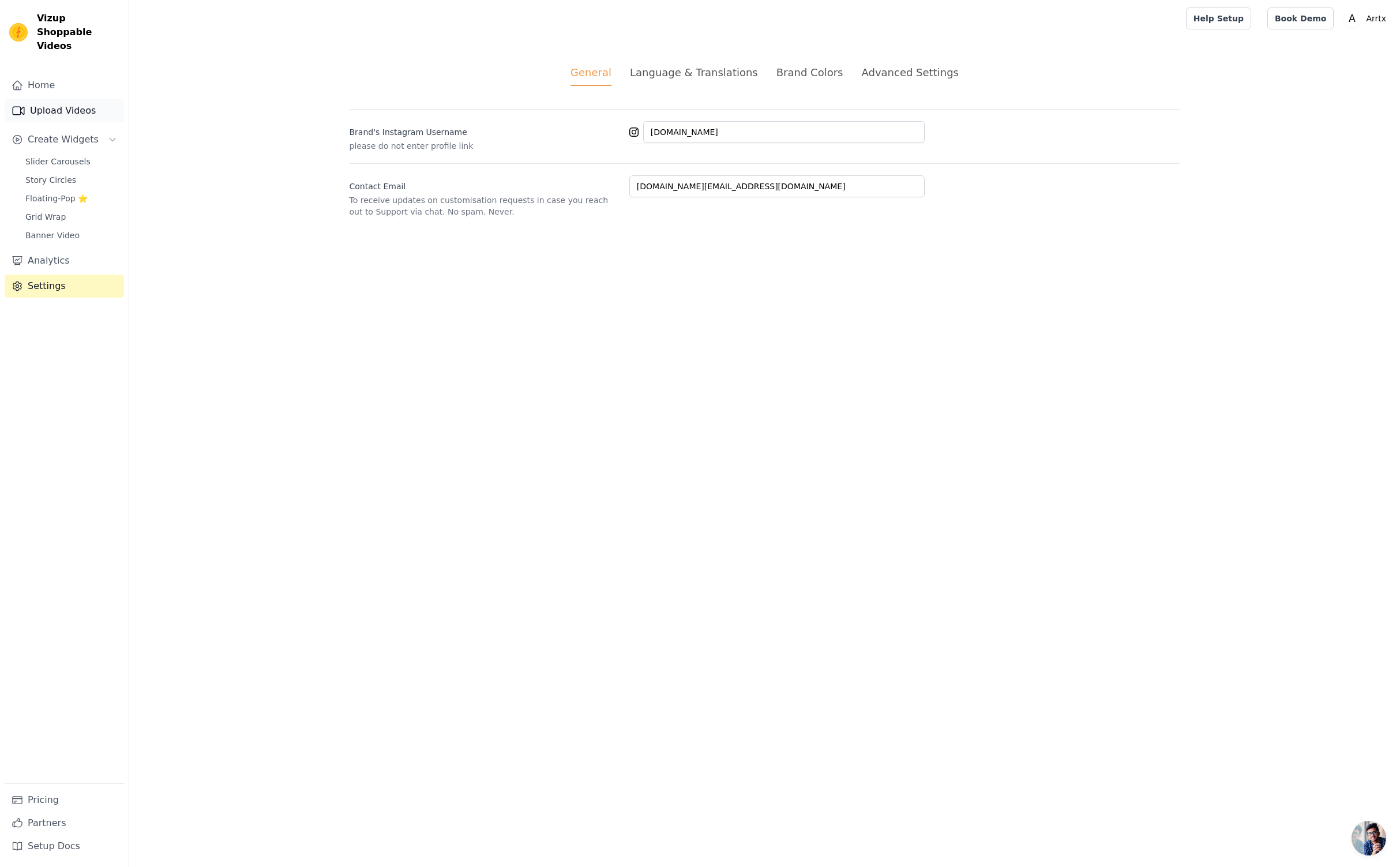
click at [97, 99] on link "Upload Videos" at bounding box center [64, 111] width 119 height 23
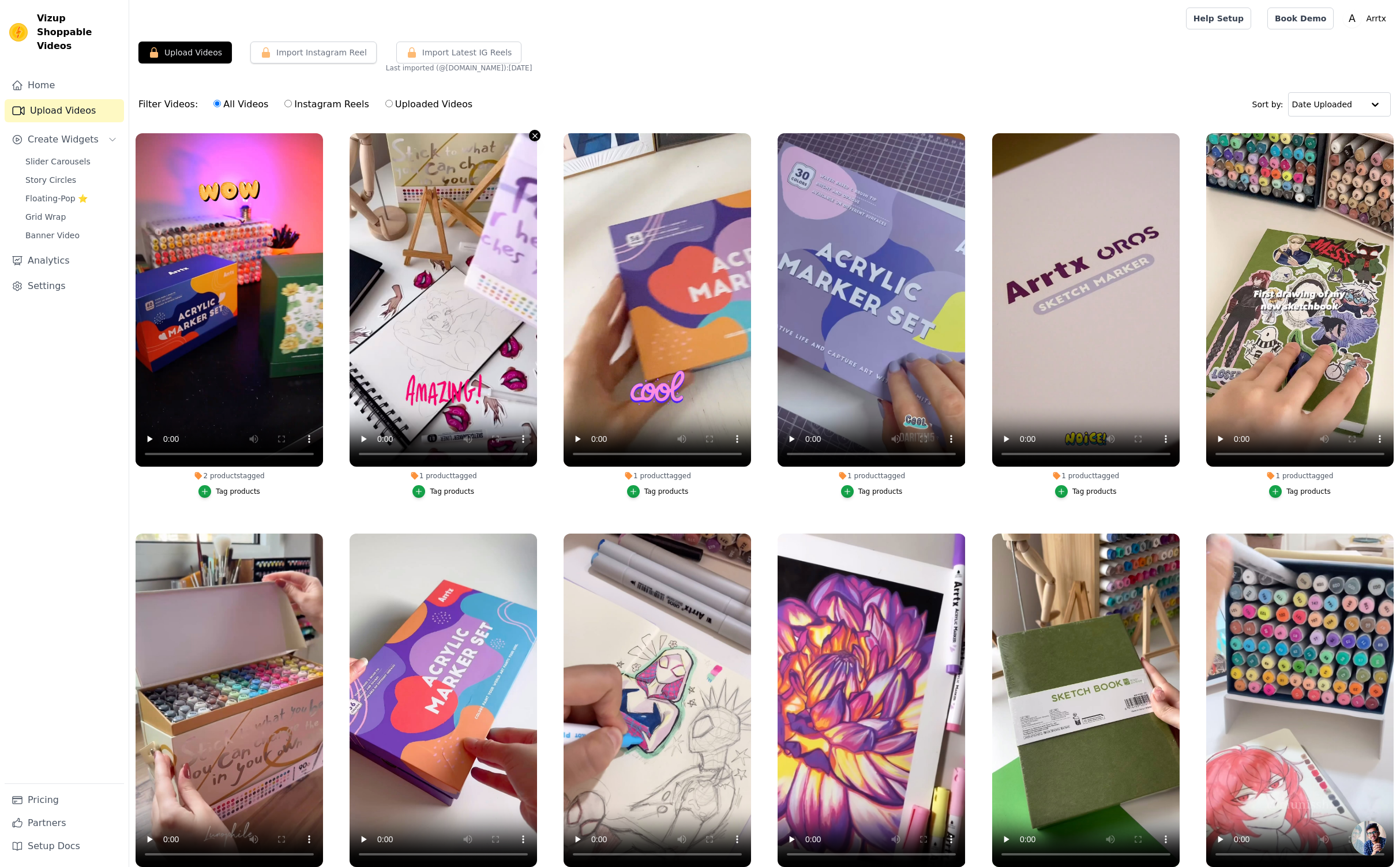
click at [533, 134] on icon "button" at bounding box center [535, 135] width 4 height 4
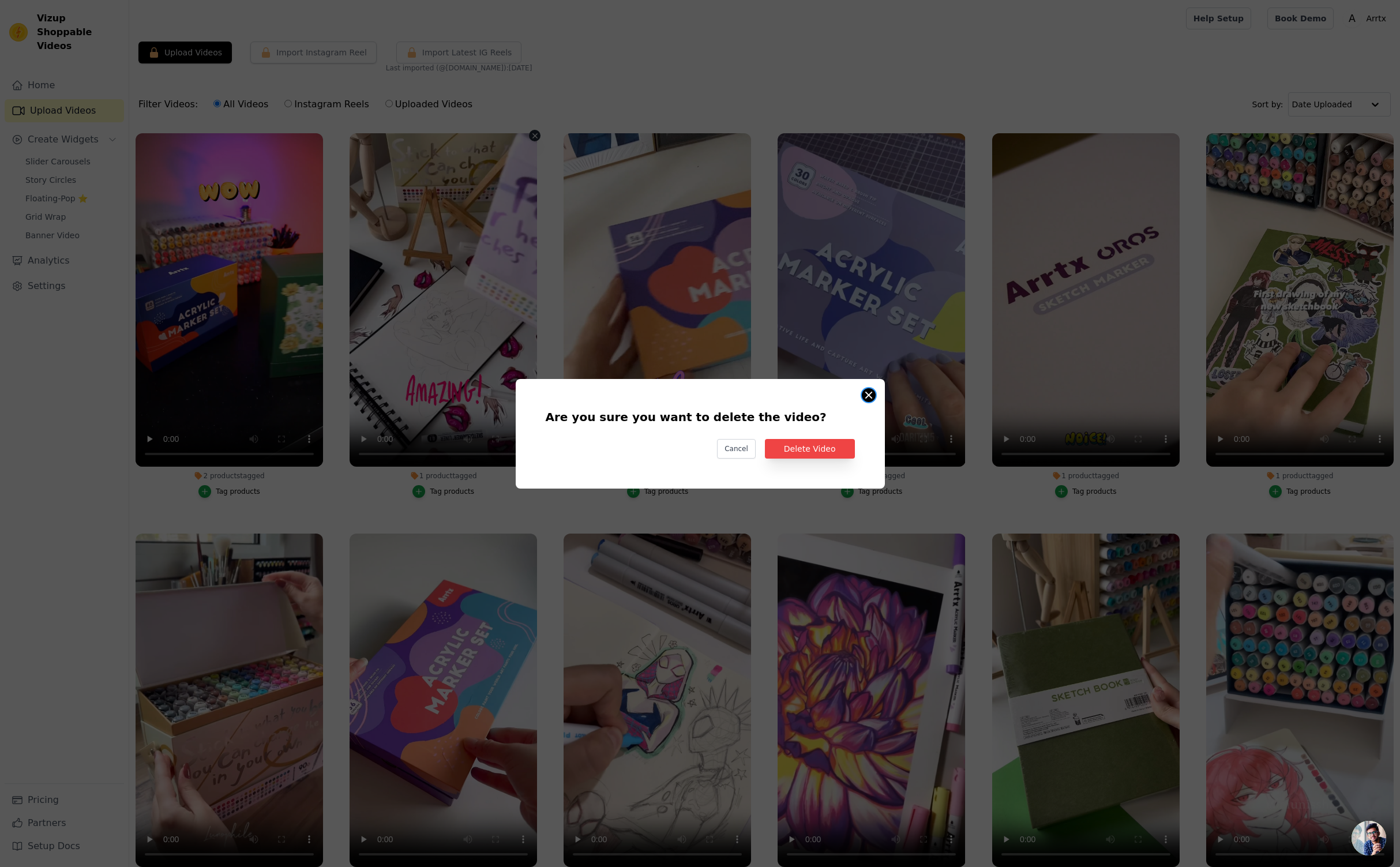
click at [869, 396] on button "Are you sure you want to delete the video? Cancel Delete Video 1 product tagged…" at bounding box center [868, 395] width 14 height 14
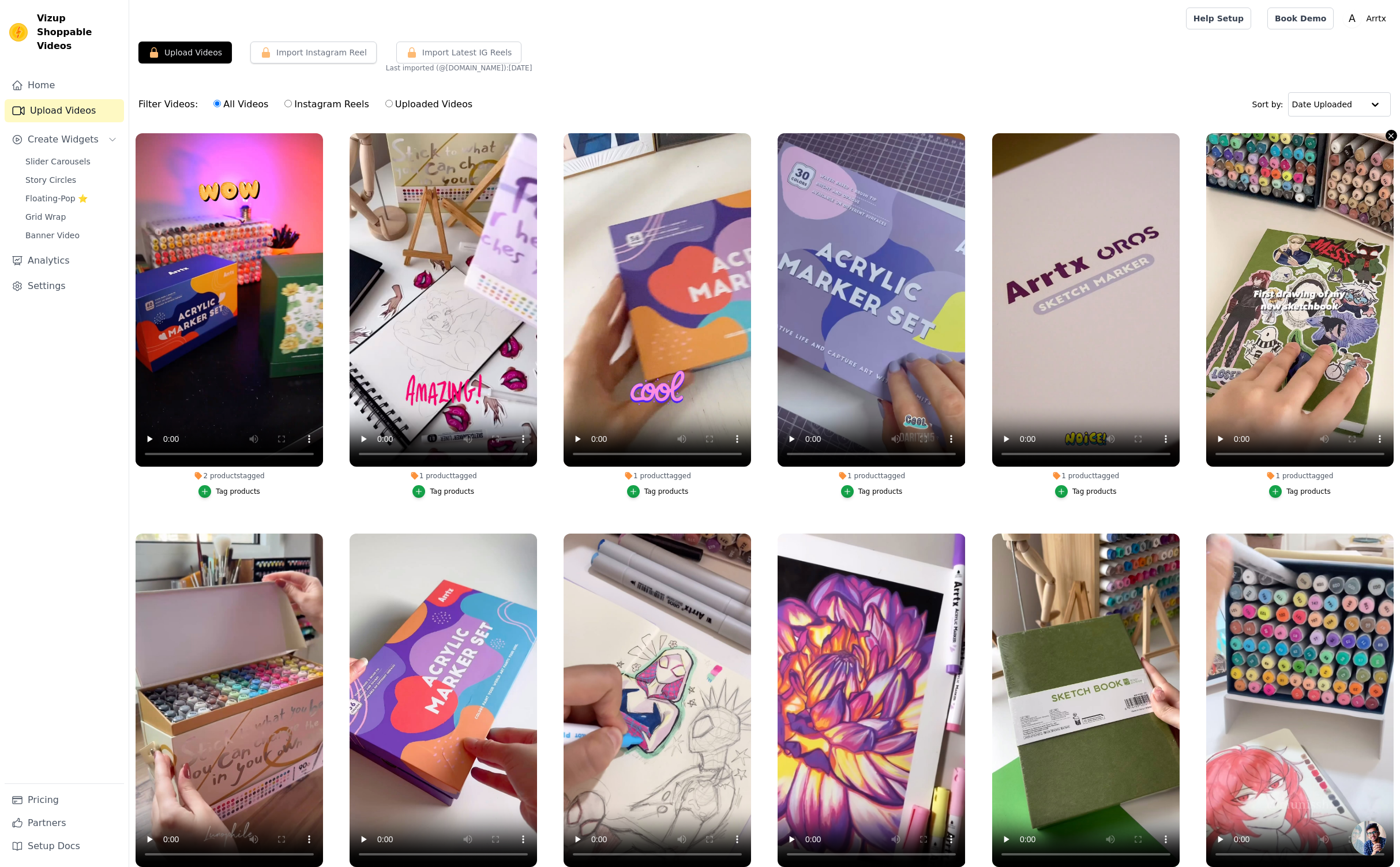
click at [1389, 134] on icon "button" at bounding box center [1391, 136] width 9 height 9
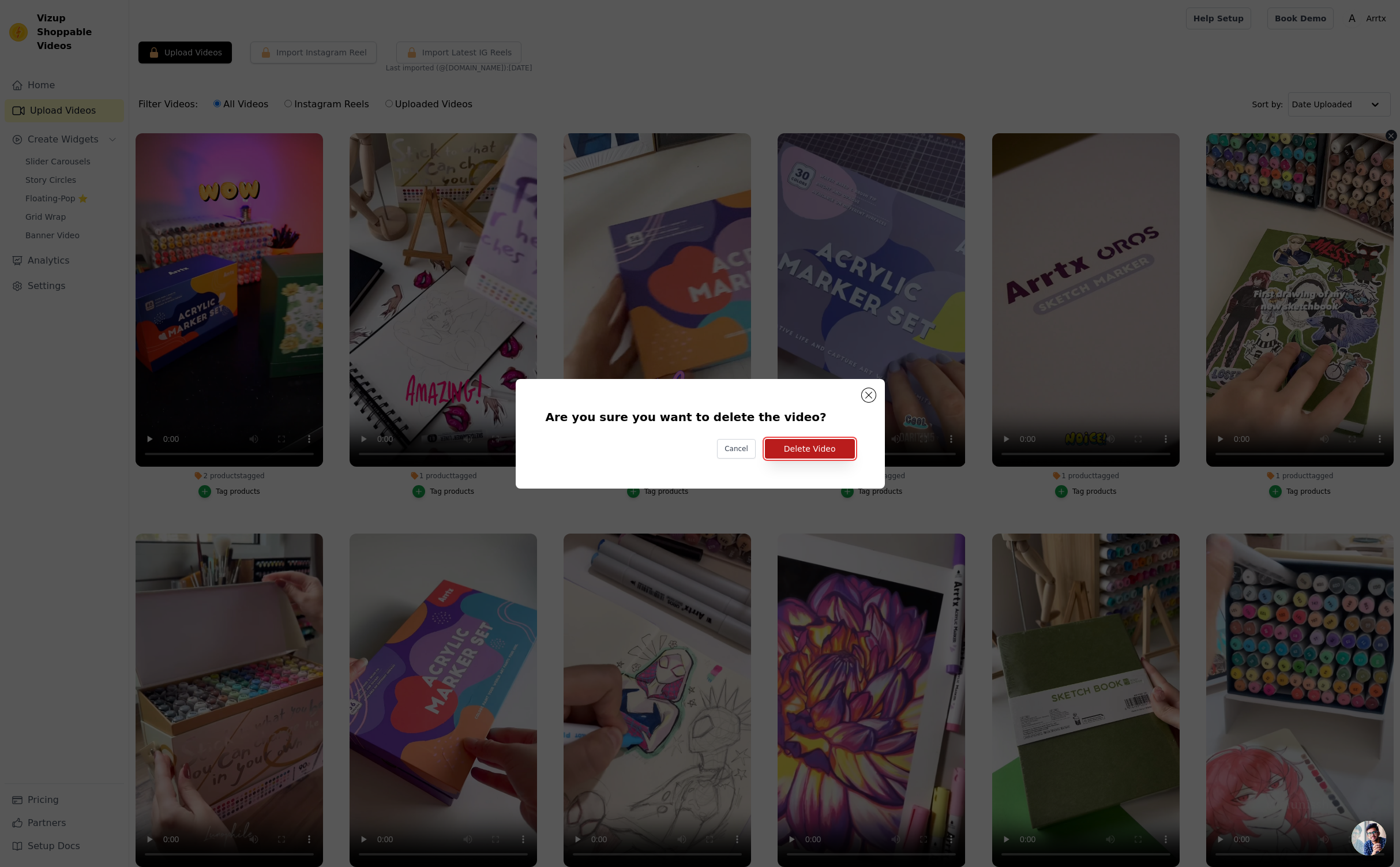
click at [824, 443] on button "Delete Video" at bounding box center [810, 449] width 90 height 19
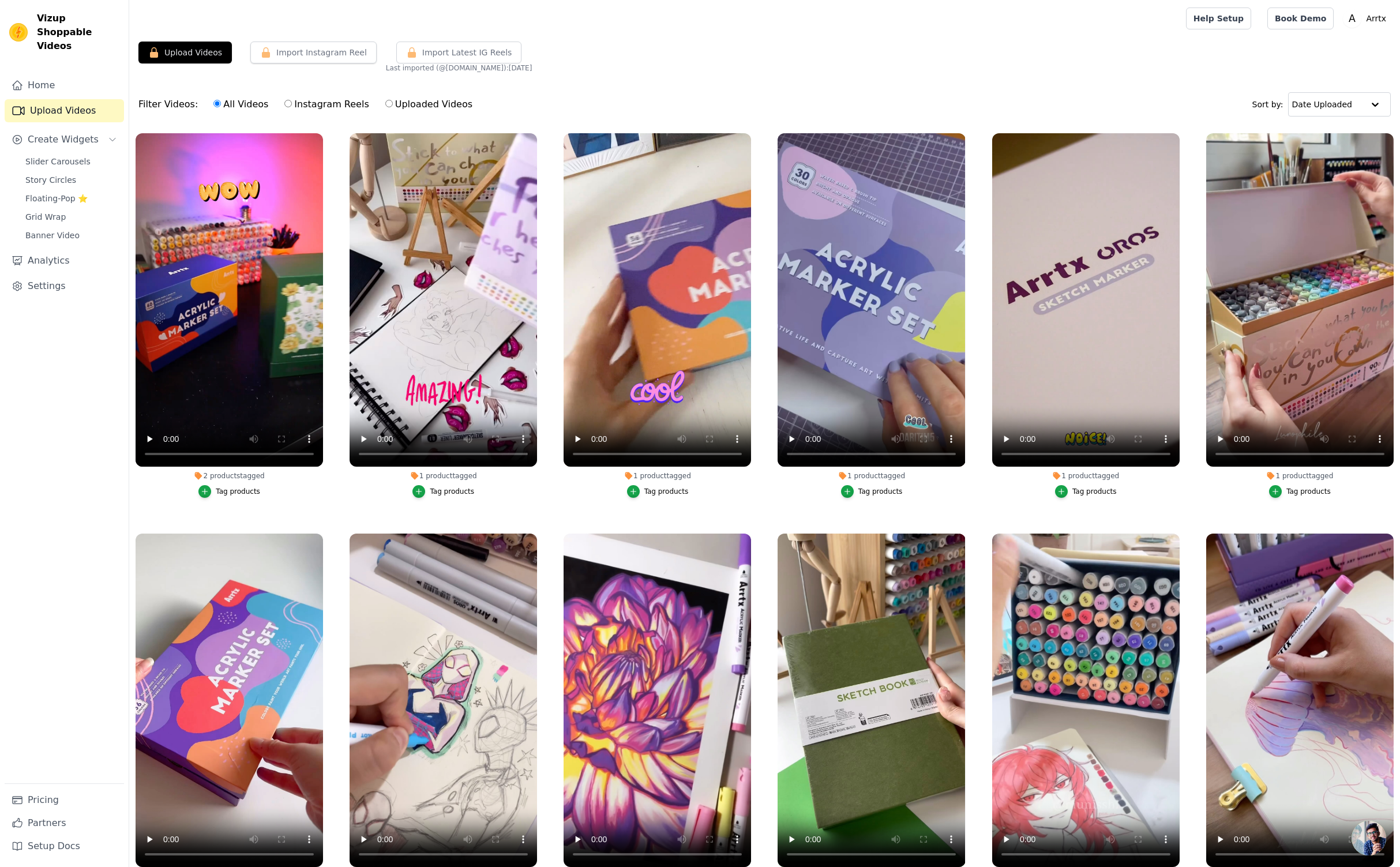
click at [800, 91] on div "Filter Videos: All Videos Instagram Reels Uploaded Videos Sort by: Date Uploaded" at bounding box center [764, 104] width 1270 height 45
click at [55, 274] on link "Settings" at bounding box center [64, 286] width 119 height 23
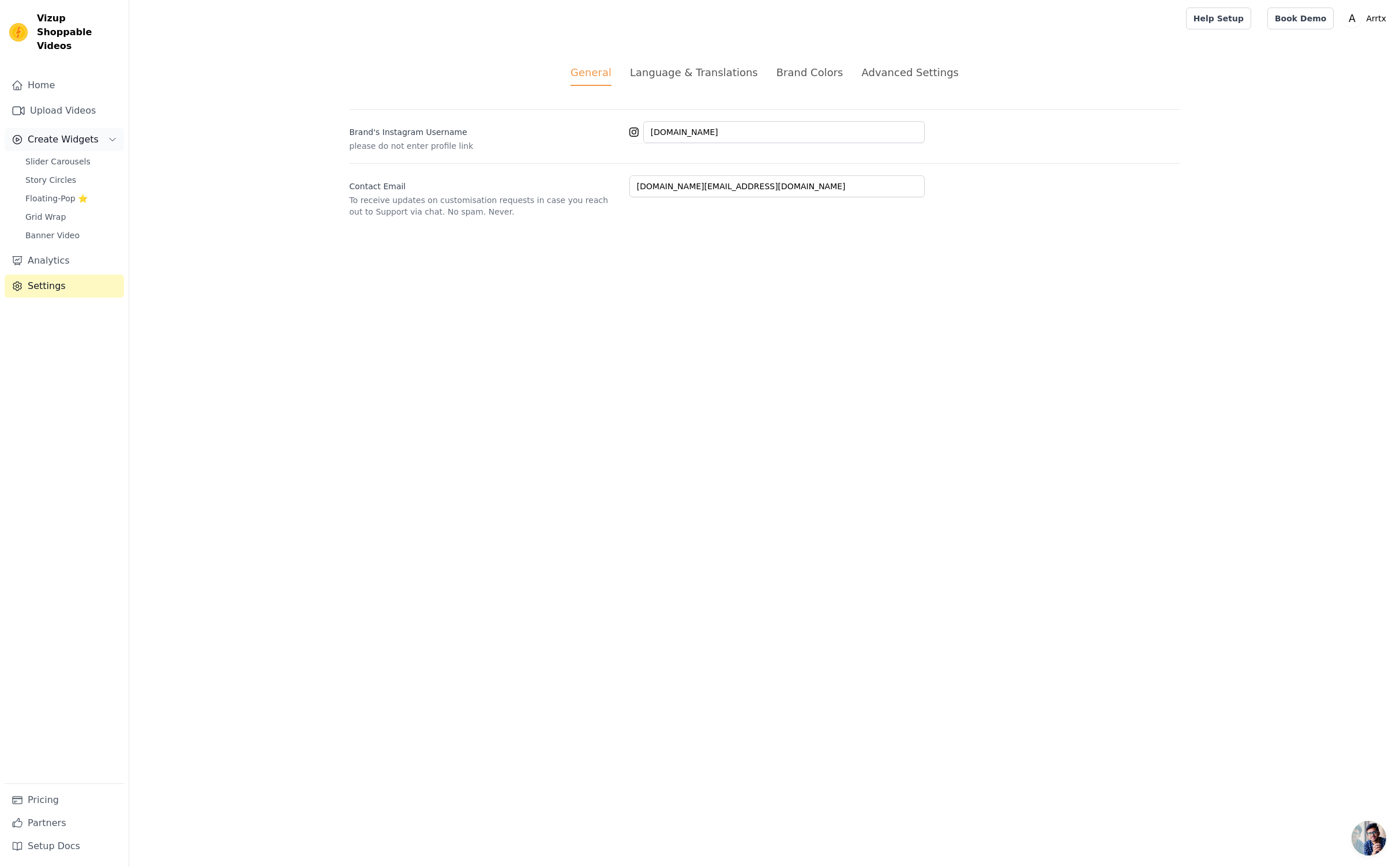
click at [83, 128] on button "Create Widgets" at bounding box center [64, 140] width 119 height 23
click at [81, 132] on span "Create Widgets" at bounding box center [63, 139] width 71 height 14
click at [67, 209] on link "Grid Wrap" at bounding box center [71, 217] width 106 height 16
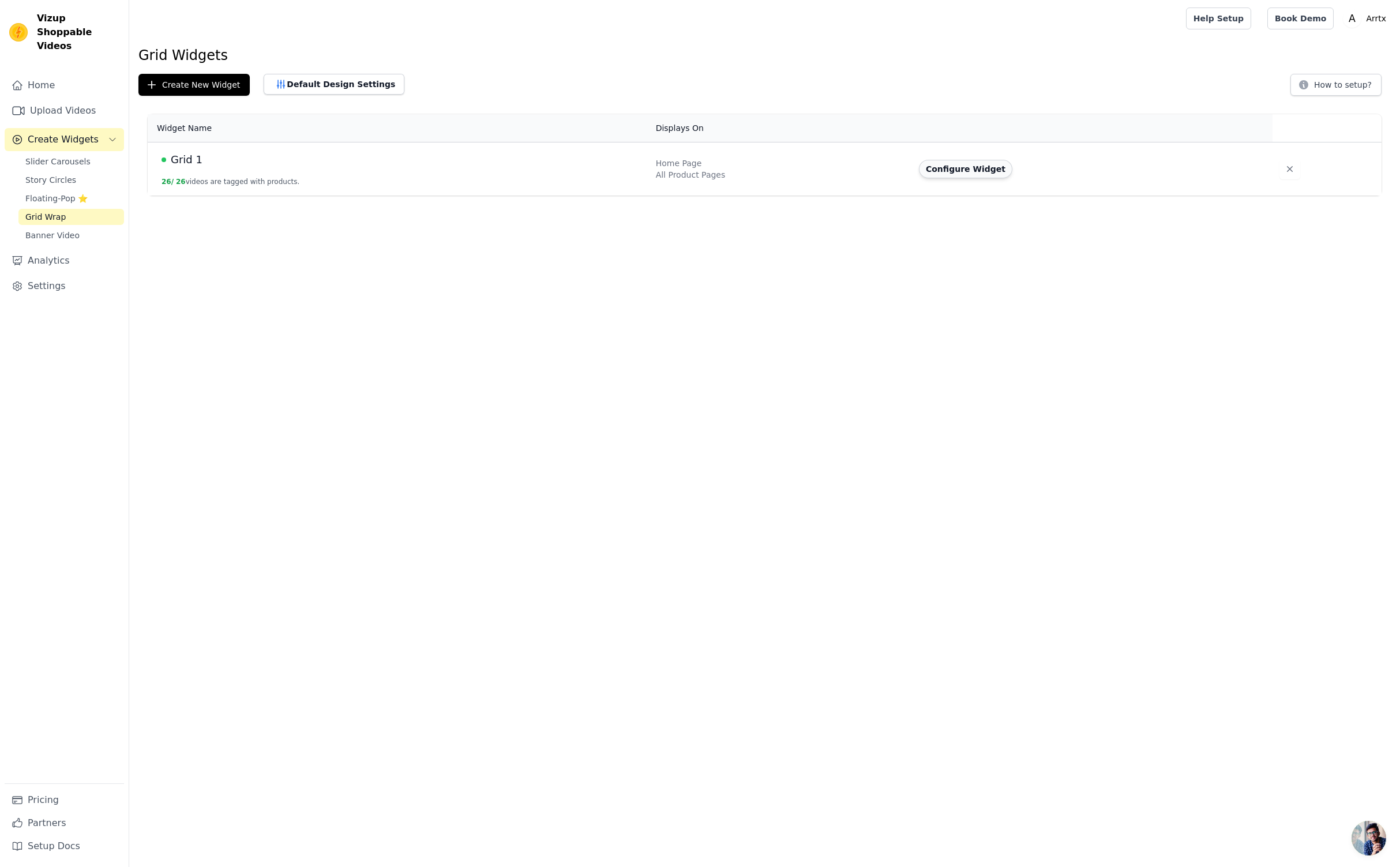
click at [939, 164] on button "Configure Widget" at bounding box center [966, 169] width 94 height 19
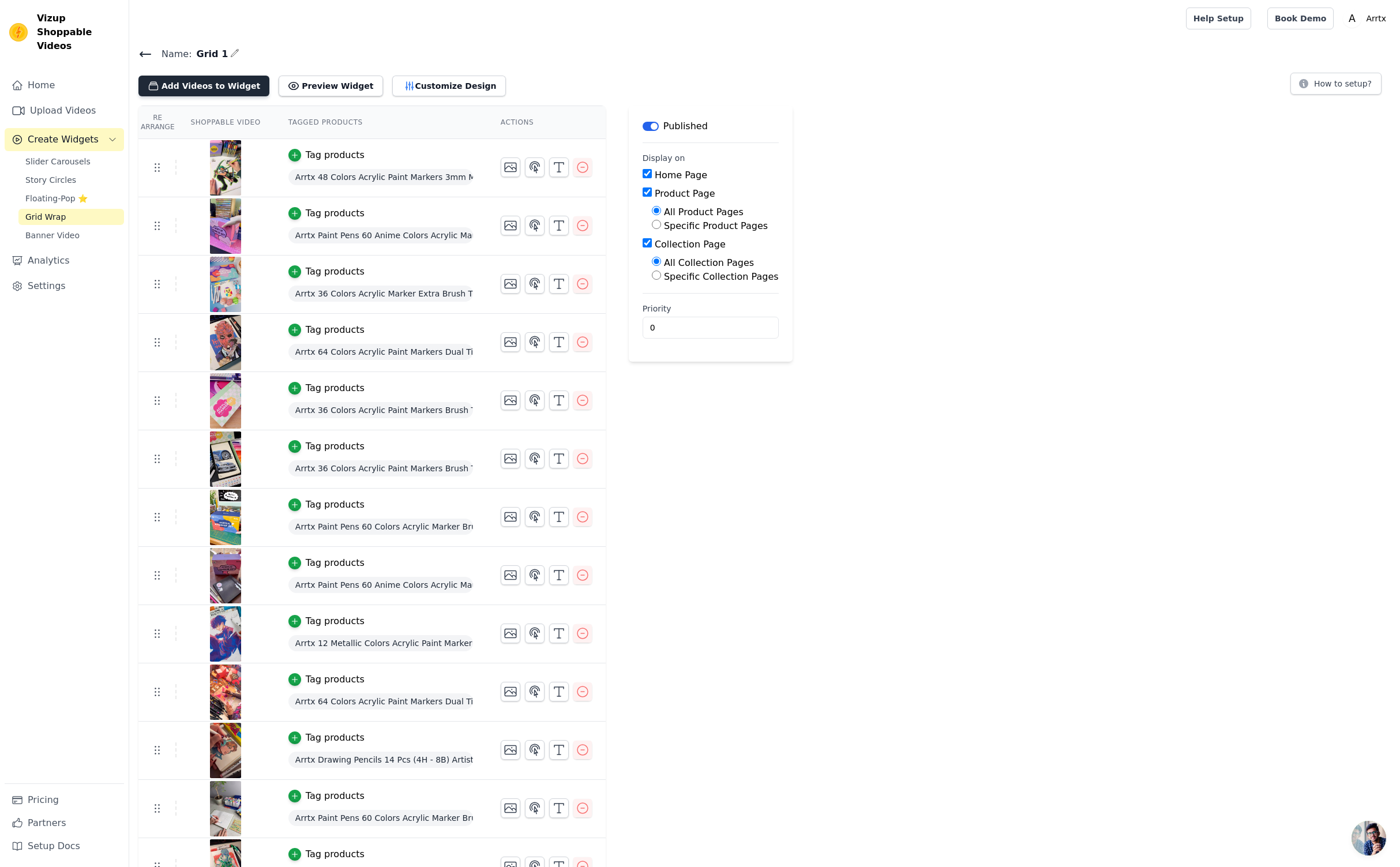
click at [230, 84] on button "Add Videos to Widget" at bounding box center [204, 86] width 131 height 21
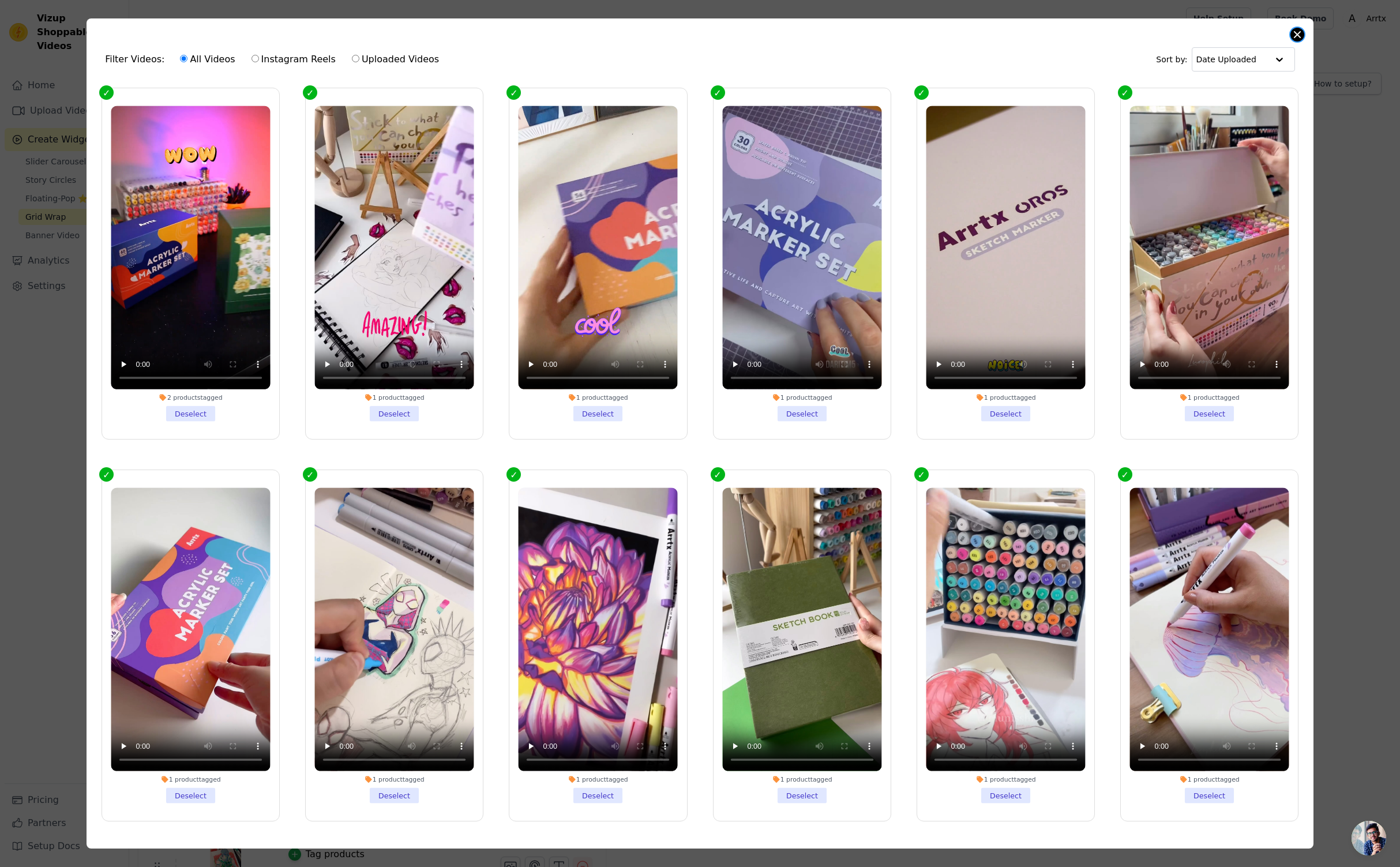
click at [1293, 32] on button "Close modal" at bounding box center [1297, 34] width 14 height 14
